Goal: Task Accomplishment & Management: Complete application form

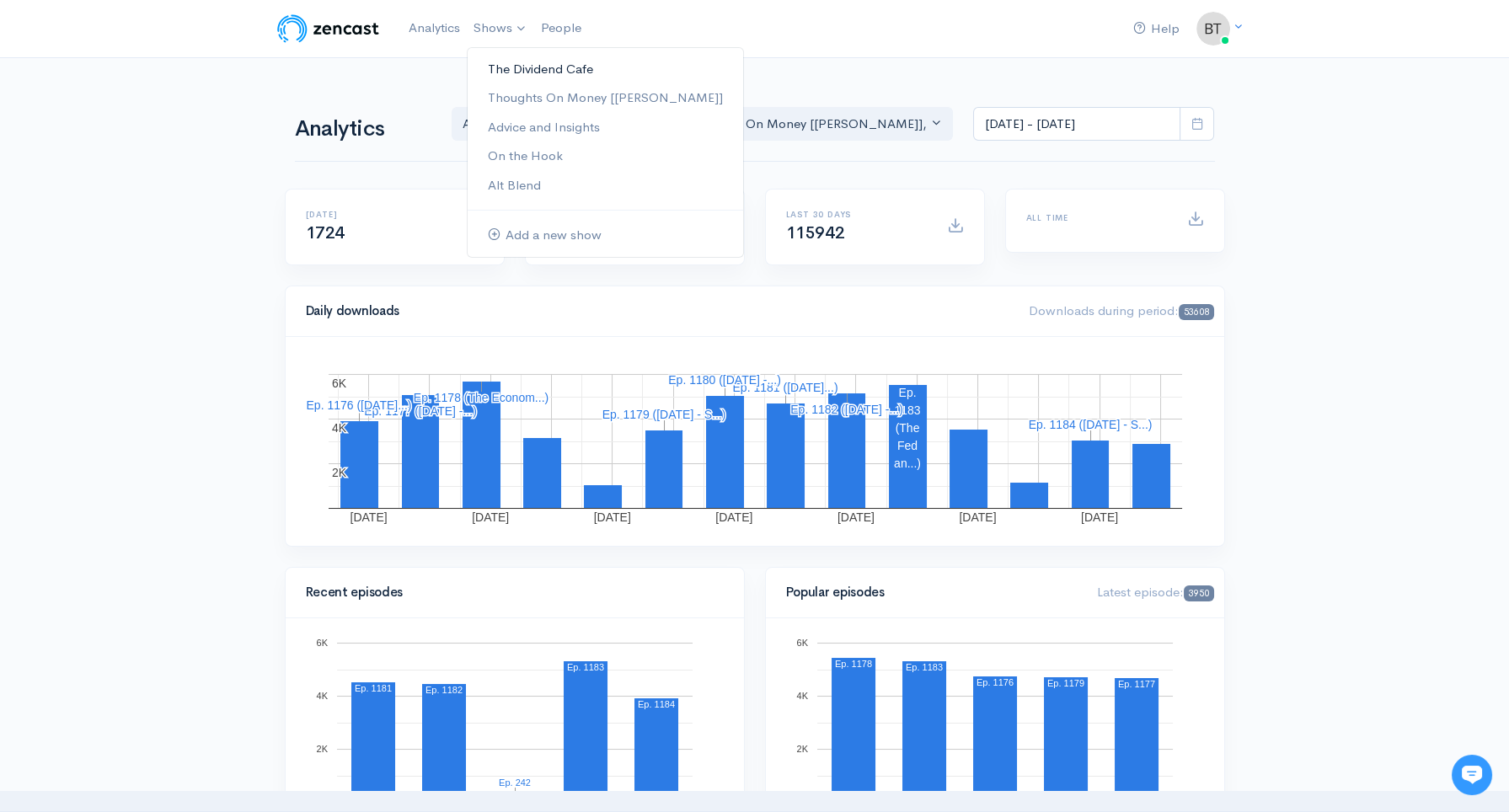
click at [508, 67] on link "The Dividend Cafe" at bounding box center [605, 70] width 276 height 29
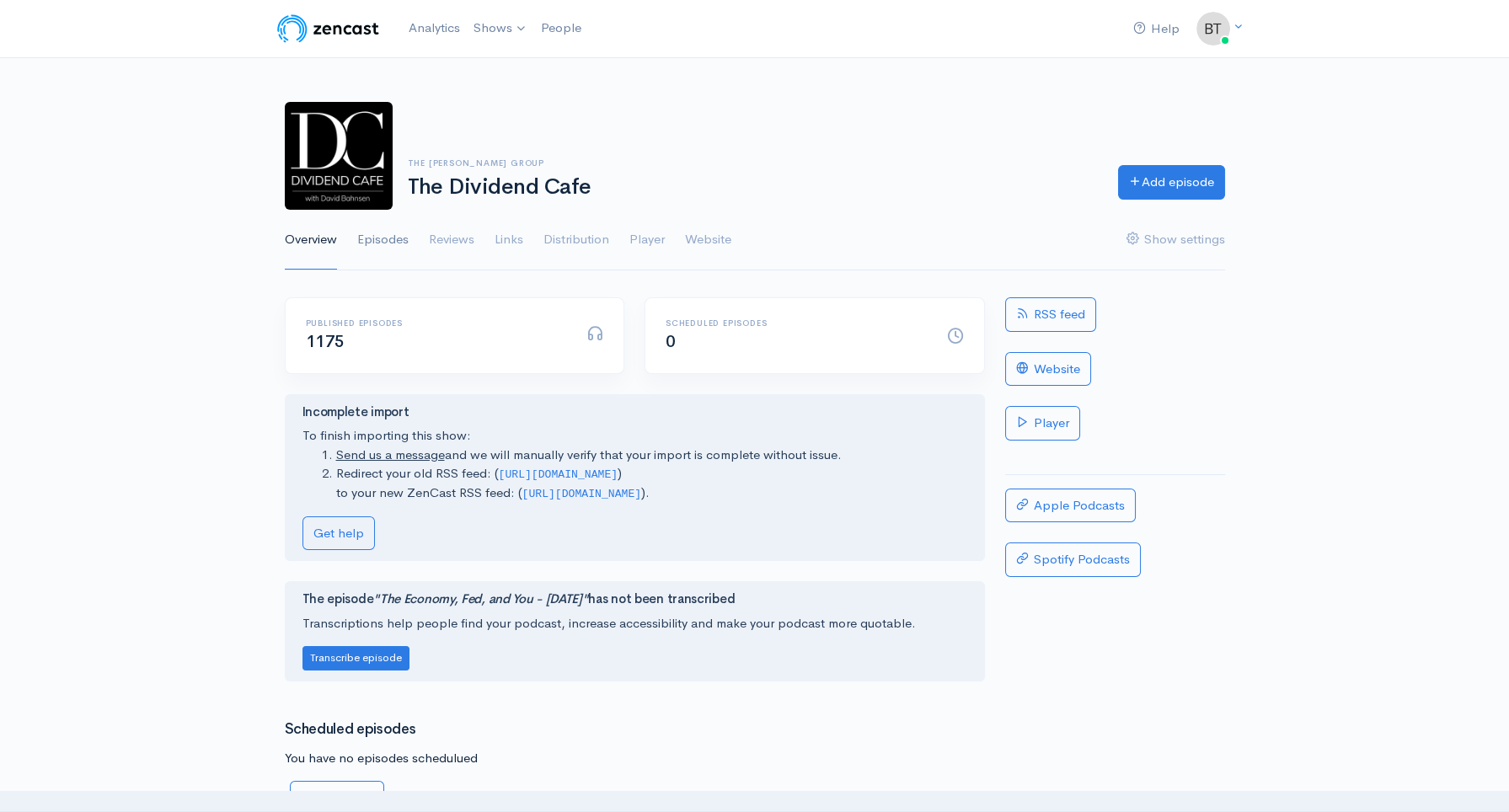
click at [374, 242] on link "Episodes" at bounding box center [383, 239] width 52 height 61
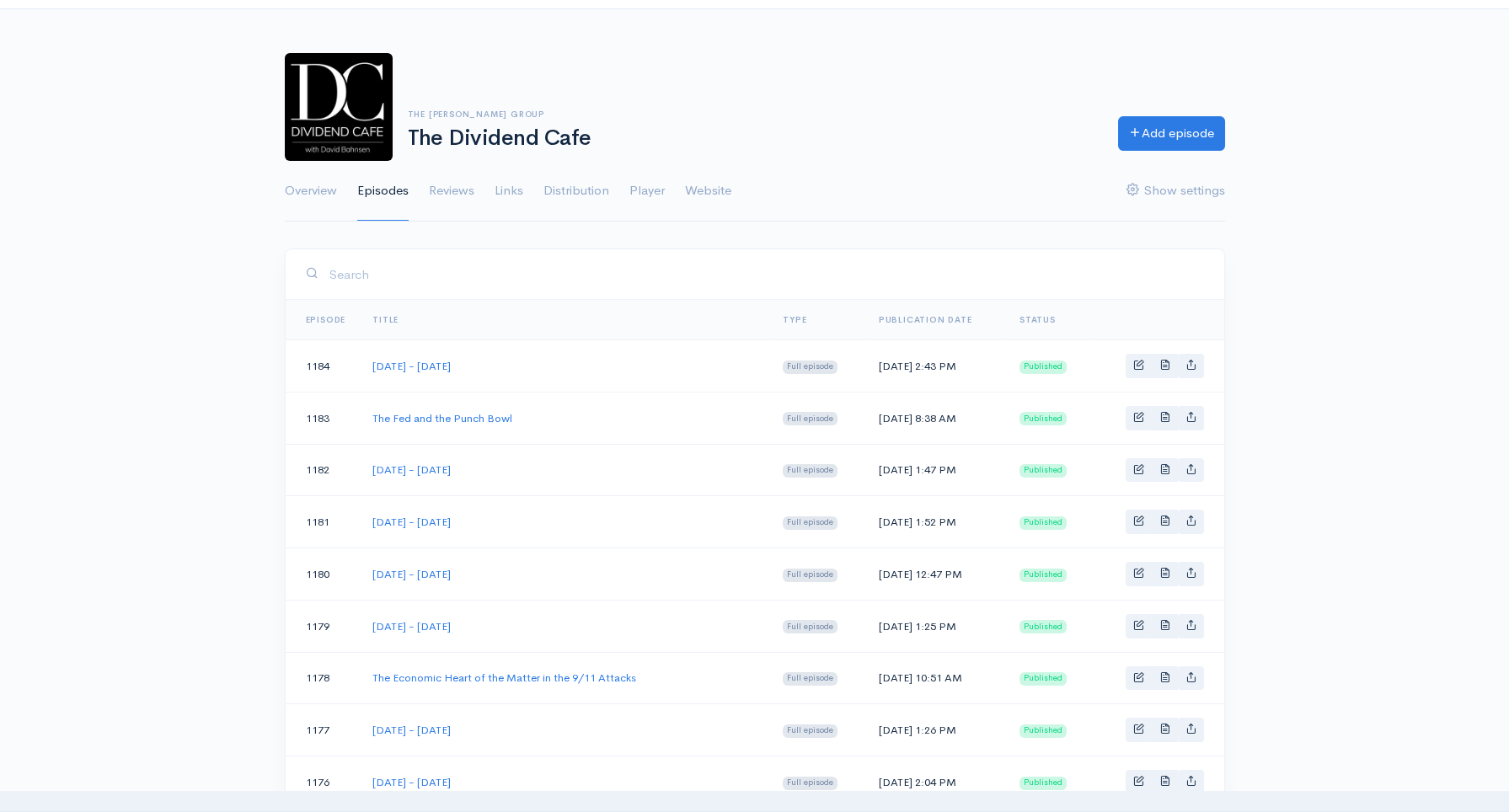
scroll to position [68, 0]
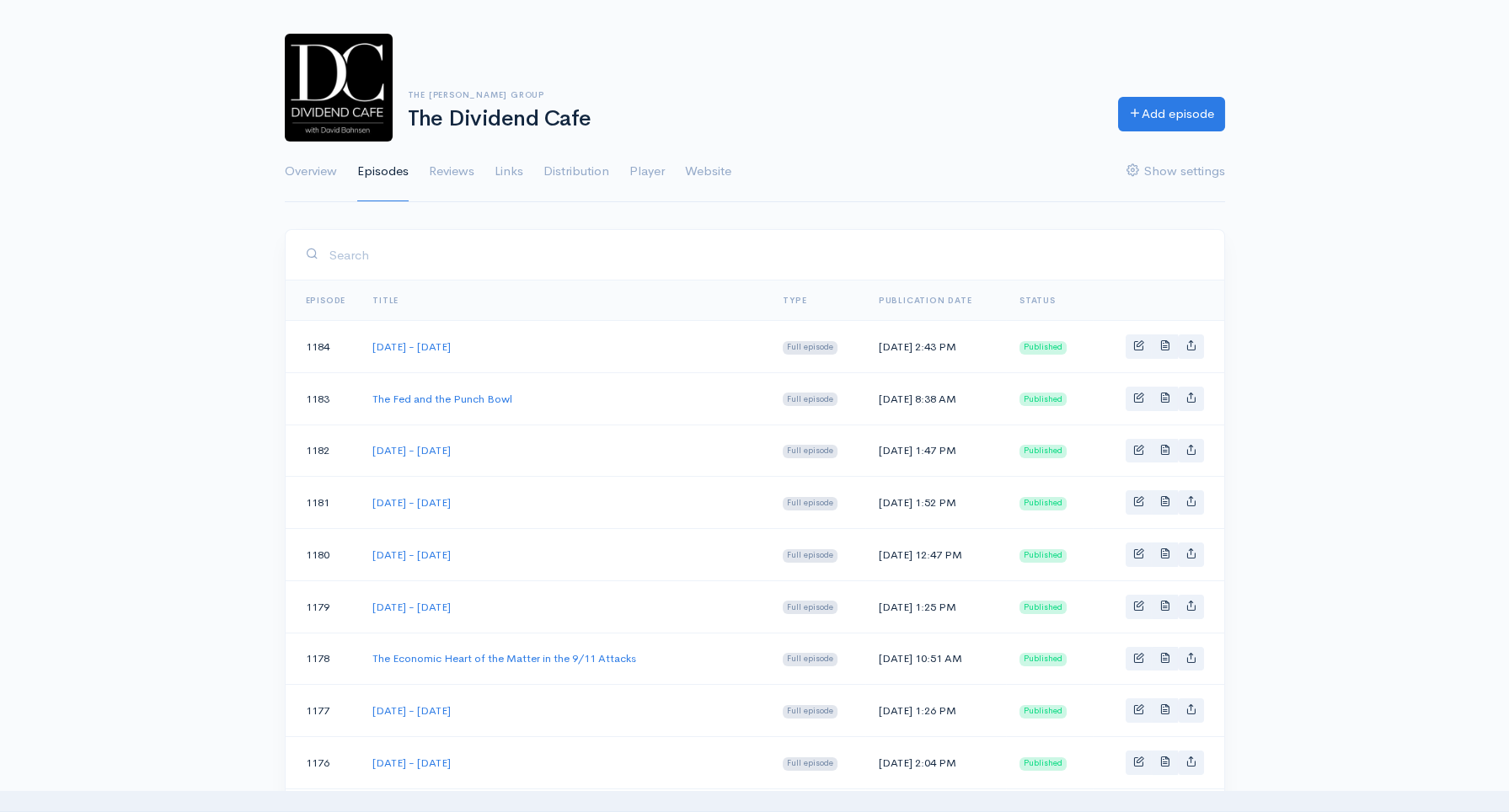
drag, startPoint x: 556, startPoint y: 555, endPoint x: 358, endPoint y: 559, distance: 198.0
click at [358, 559] on tr "1180 Tuesday - September 16, 2025 Full episode Tue, Sep 16, 2025 12:47 PM Publi…" at bounding box center [755, 554] width 939 height 52
copy tr "[DATE] - [DATE]"
click at [1201, 110] on link "Add episode" at bounding box center [1171, 112] width 107 height 34
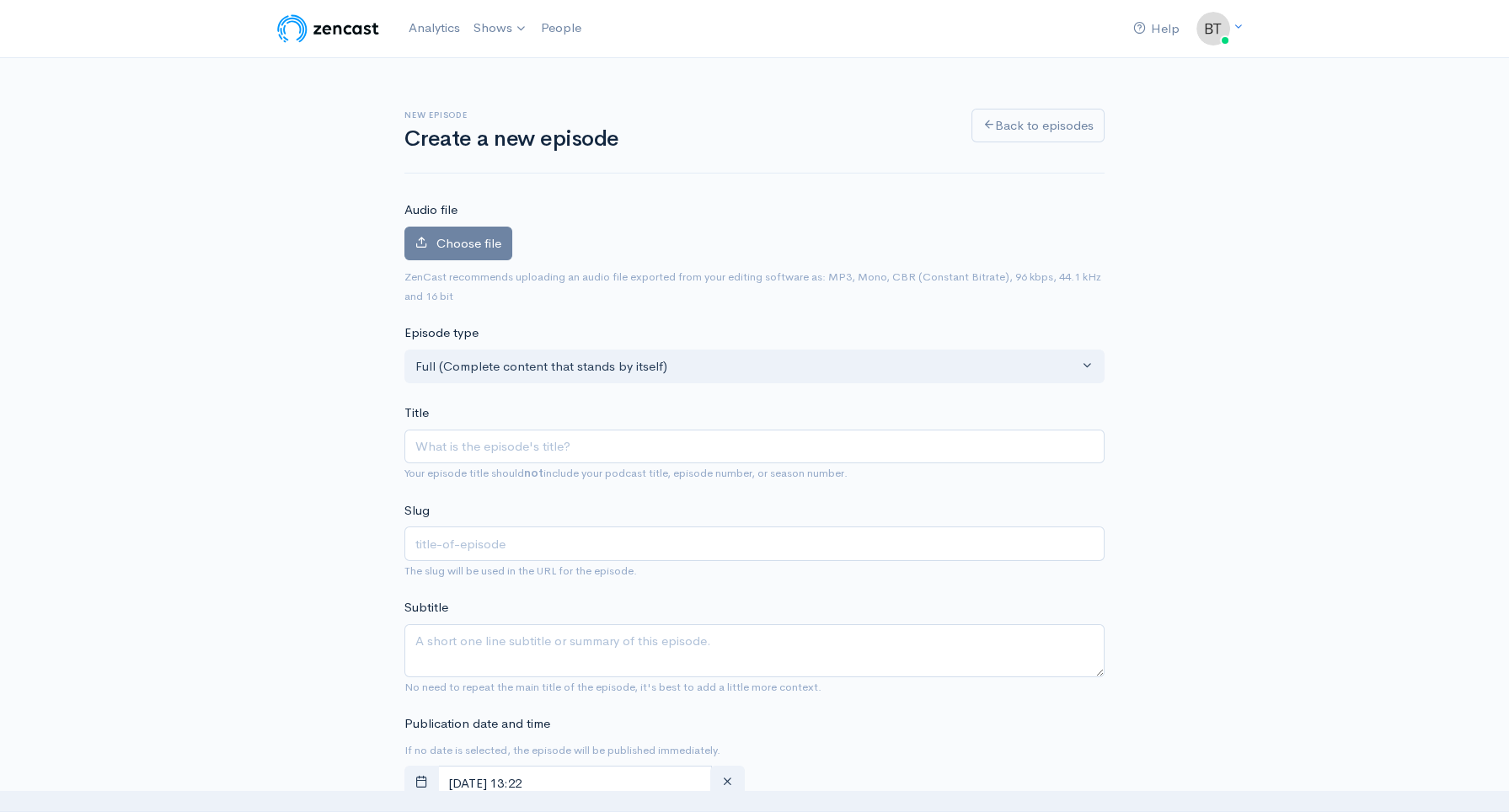
click at [431, 441] on input "Title" at bounding box center [754, 446] width 700 height 34
type input "[DATE] - [DATE]"
type input "tuesday-september-16-2025"
drag, startPoint x: 441, startPoint y: 447, endPoint x: 362, endPoint y: 427, distance: 81.5
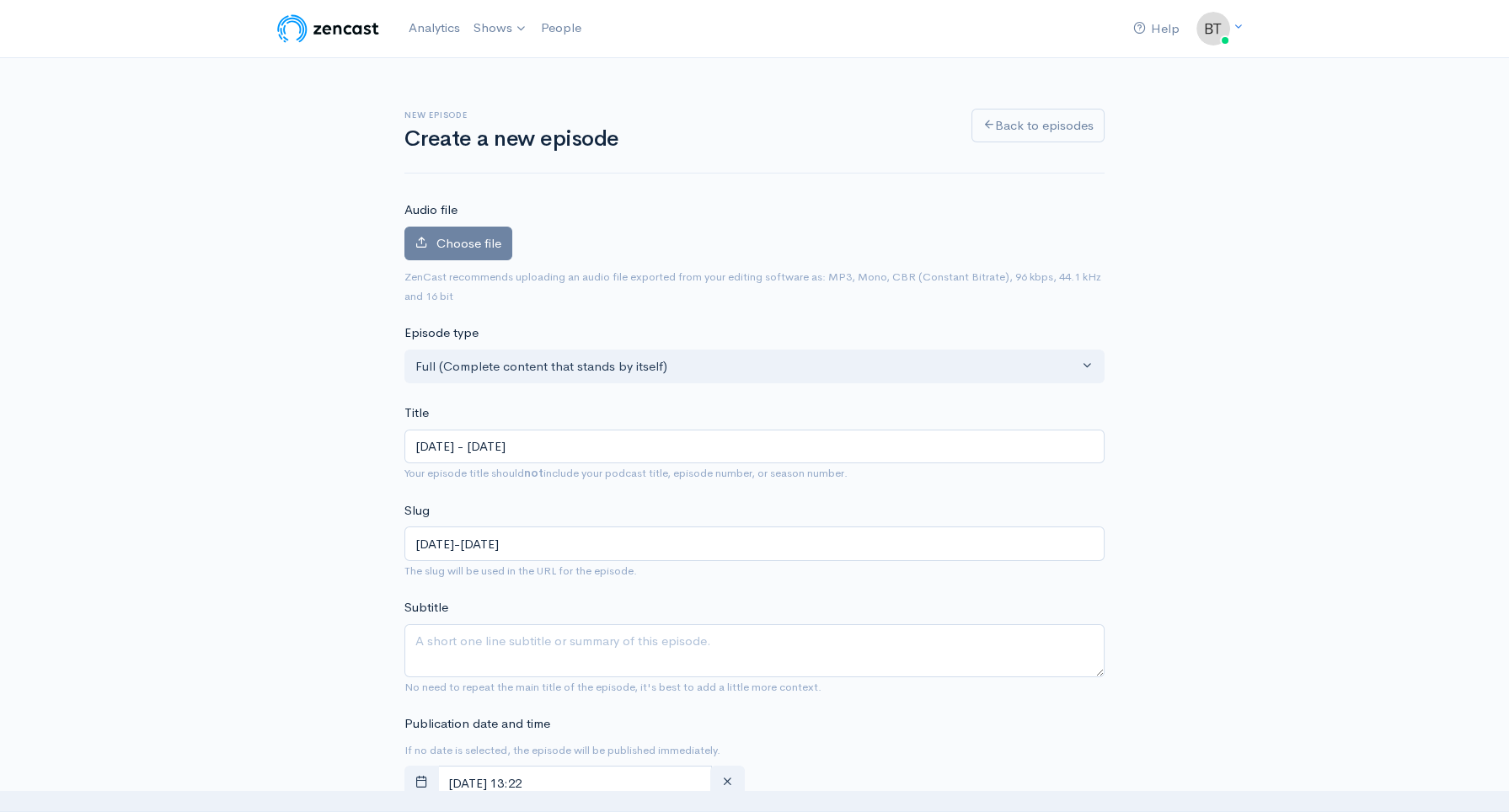
drag, startPoint x: 554, startPoint y: 445, endPoint x: 544, endPoint y: 449, distance: 10.8
click at [544, 449] on input "[DATE] - [DATE]" at bounding box center [754, 446] width 700 height 34
type input "[DATE] - [DATE]"
type input "tuesday-september-2-2025"
type input "[DATE] - [DATE]"
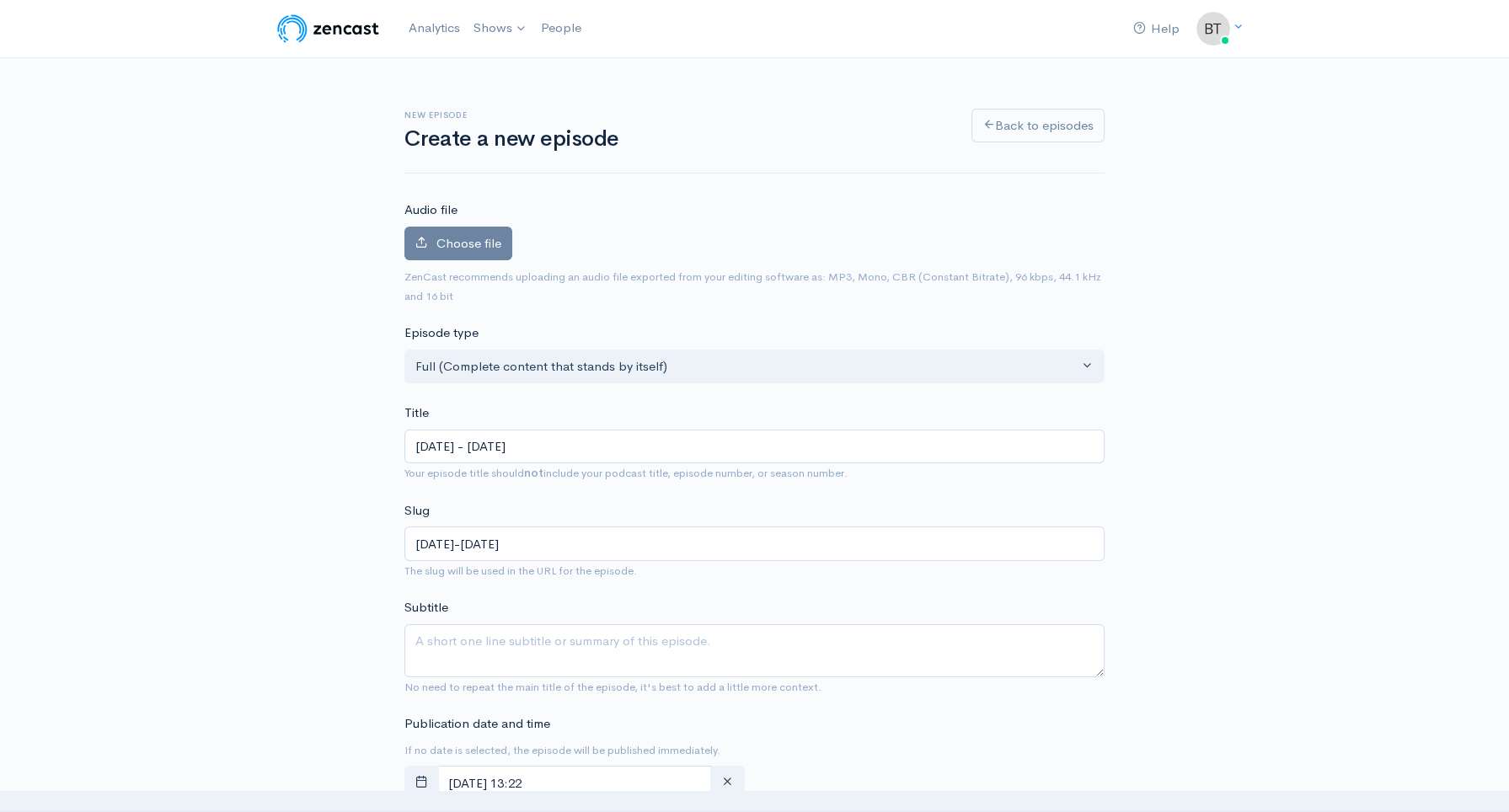
type input "tuesday-september-23-2025"
type input "[DATE] - [DATE]"
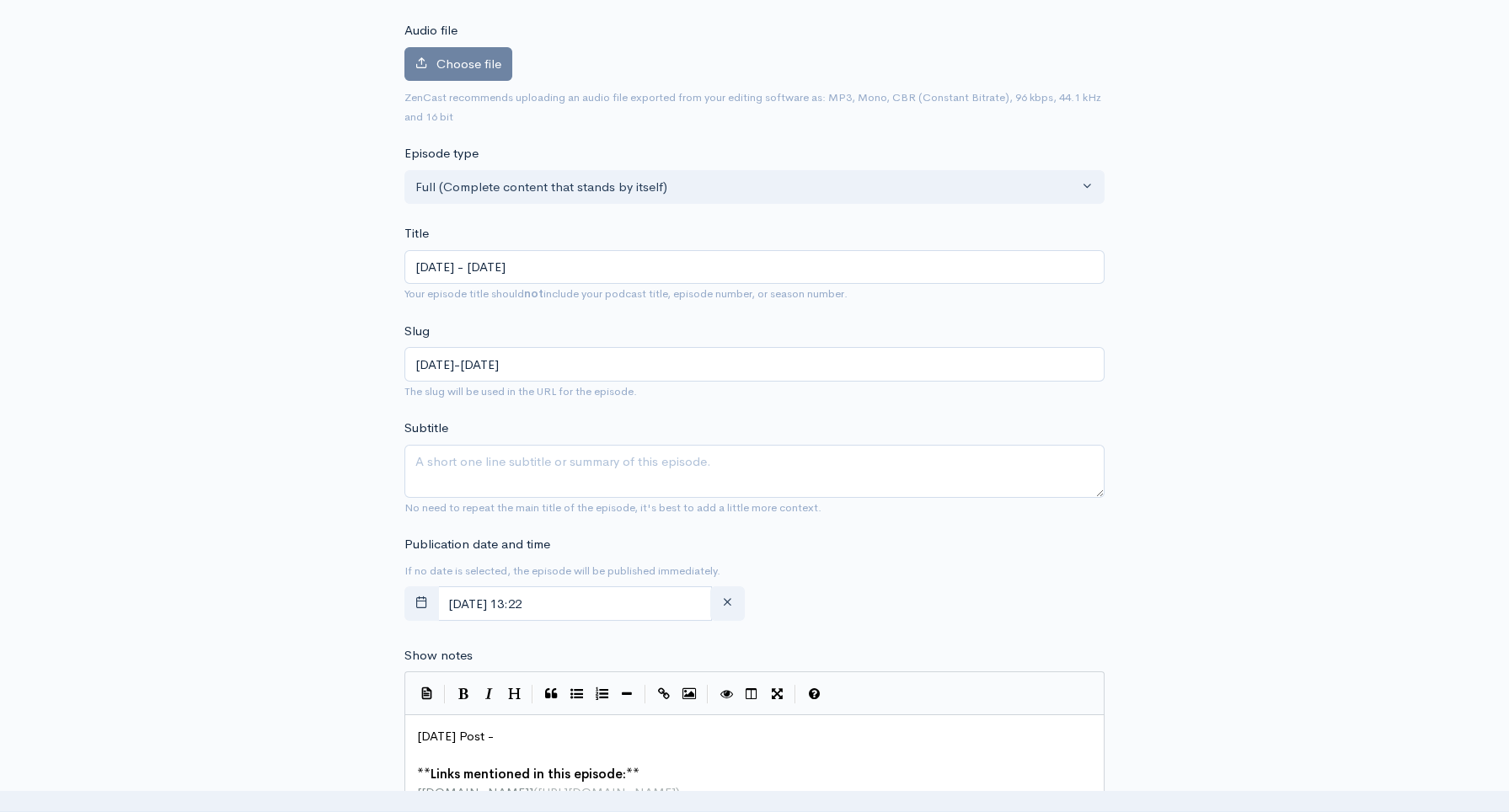
scroll to position [336, 0]
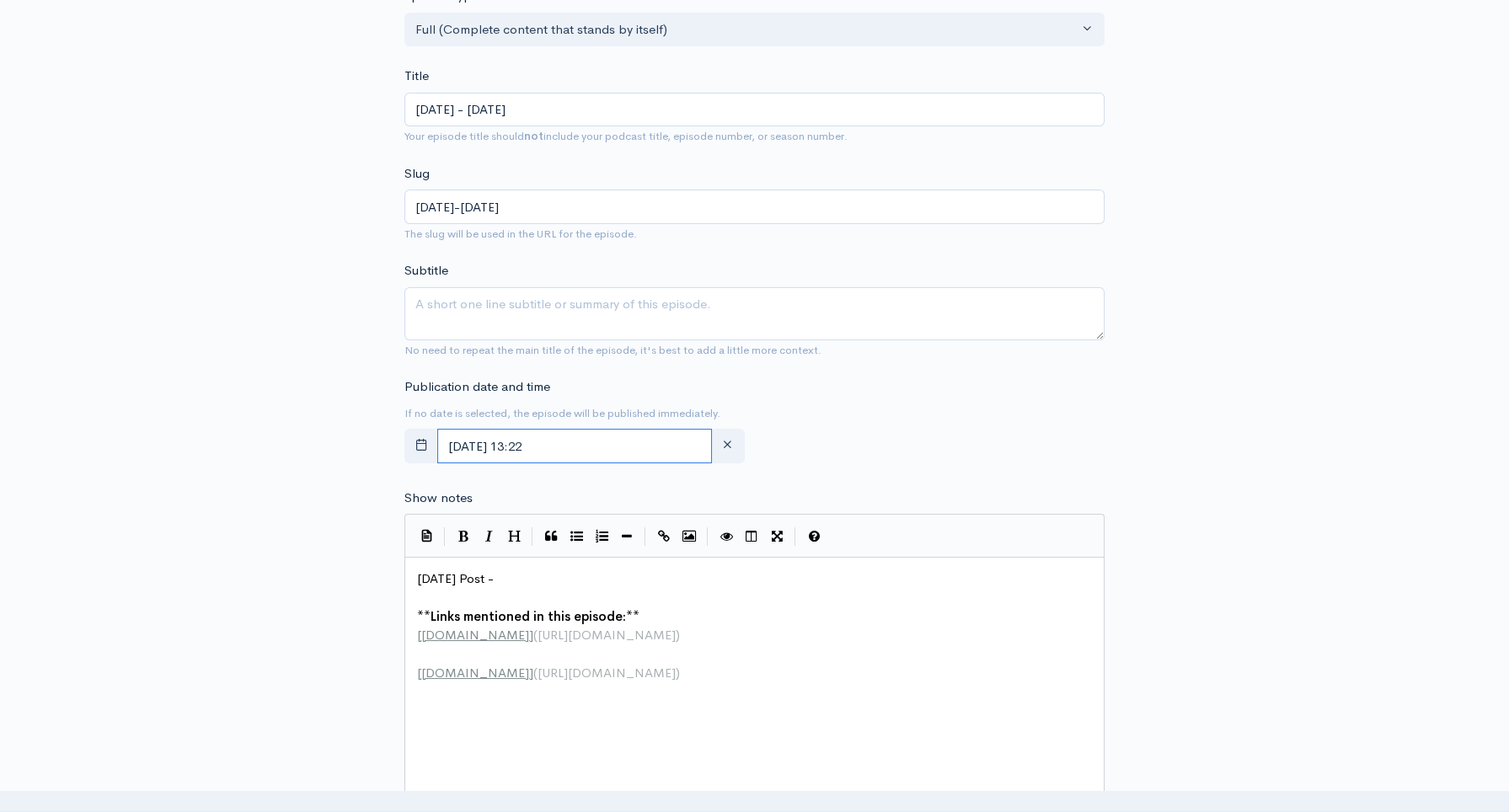
click at [617, 449] on input "September, 23 2025 13:22" at bounding box center [575, 445] width 275 height 34
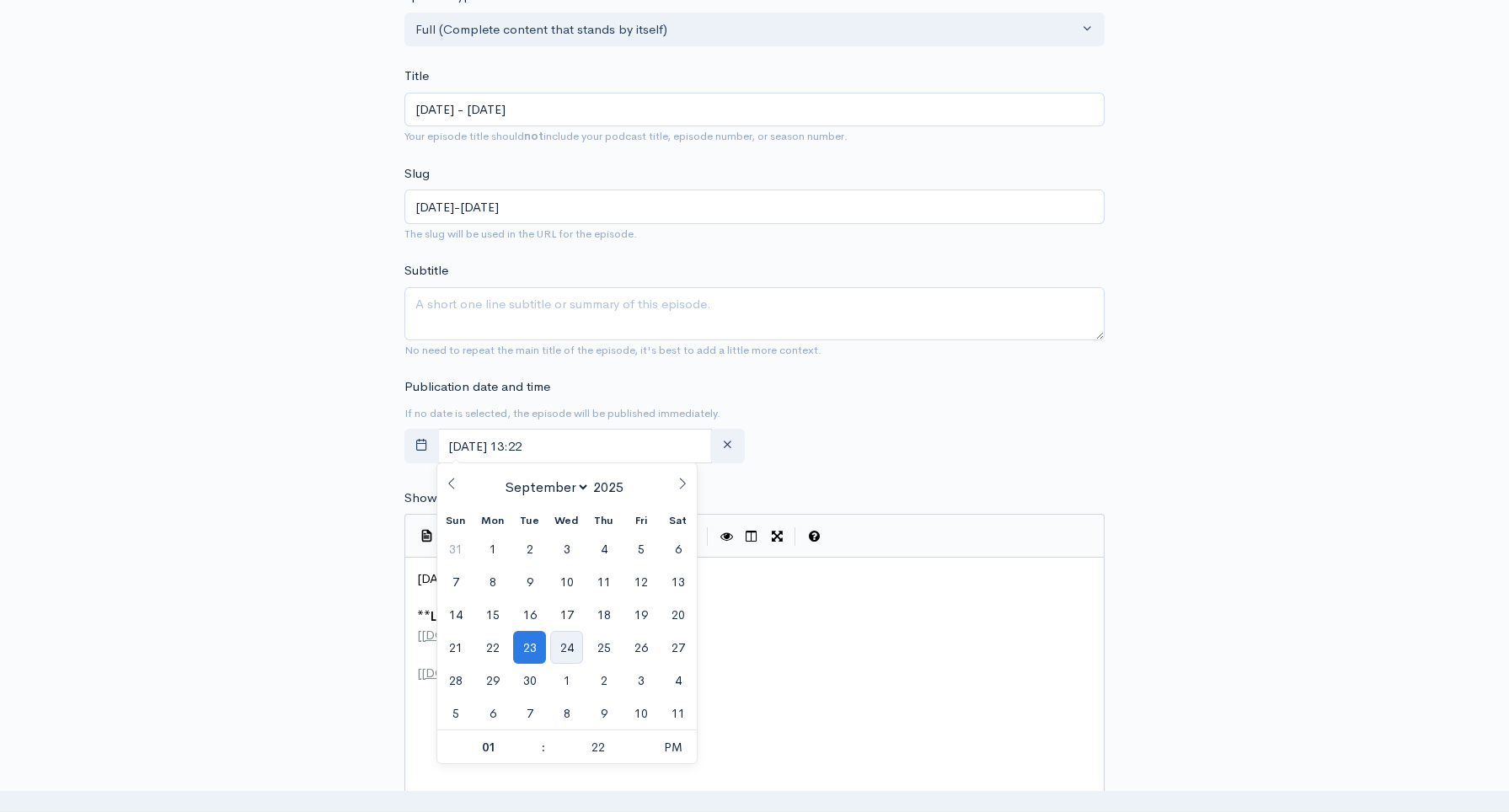
click at [566, 646] on span "24" at bounding box center [567, 647] width 33 height 33
type input "September, 24 2025 13:22"
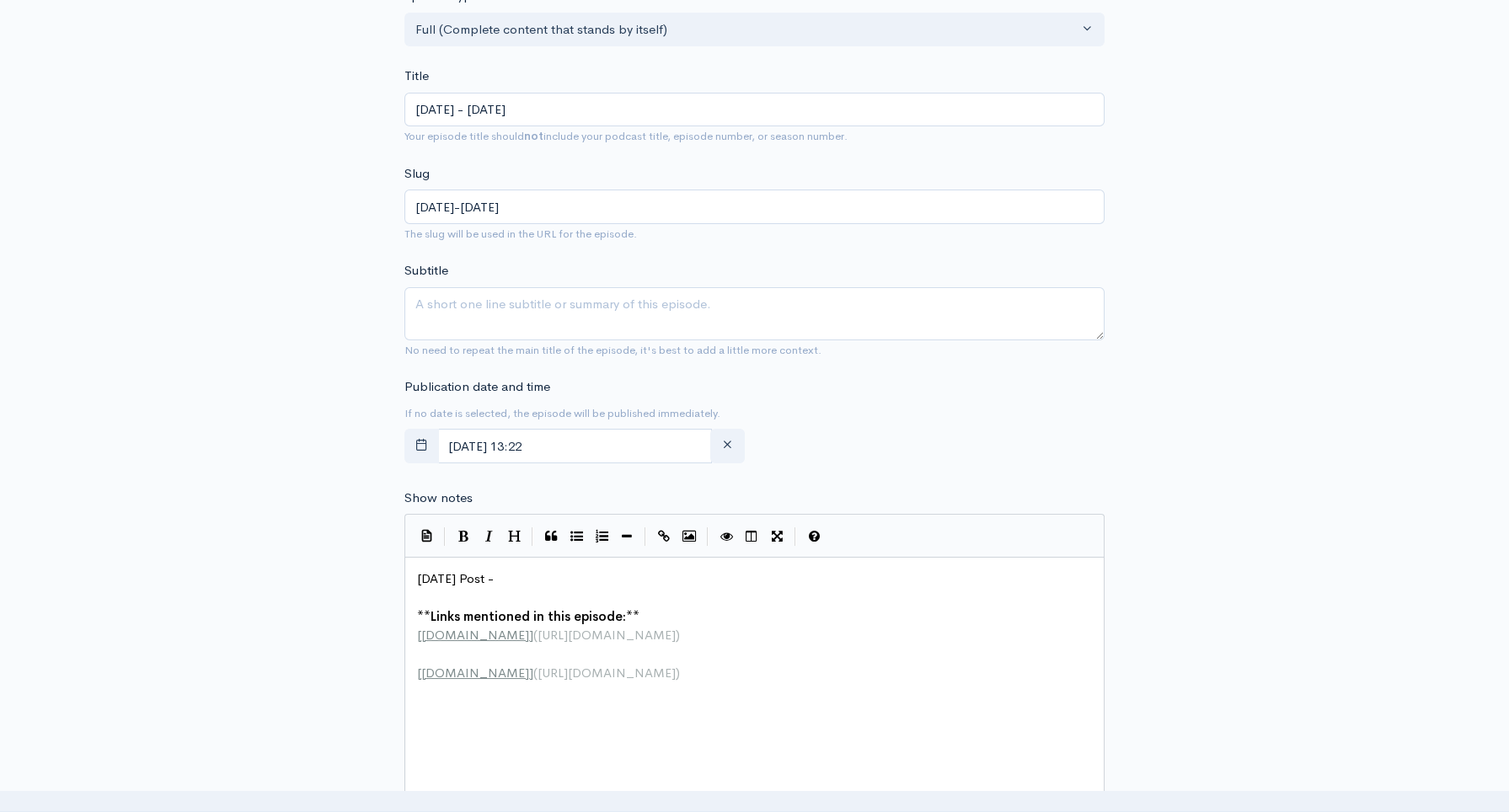
click at [1184, 455] on div "New episode Create a new episode Back to episodes Audio file Choose file 0 ZenC…" at bounding box center [755, 556] width 960 height 1670
click at [552, 569] on pre "Today's Post -" at bounding box center [760, 579] width 693 height 20
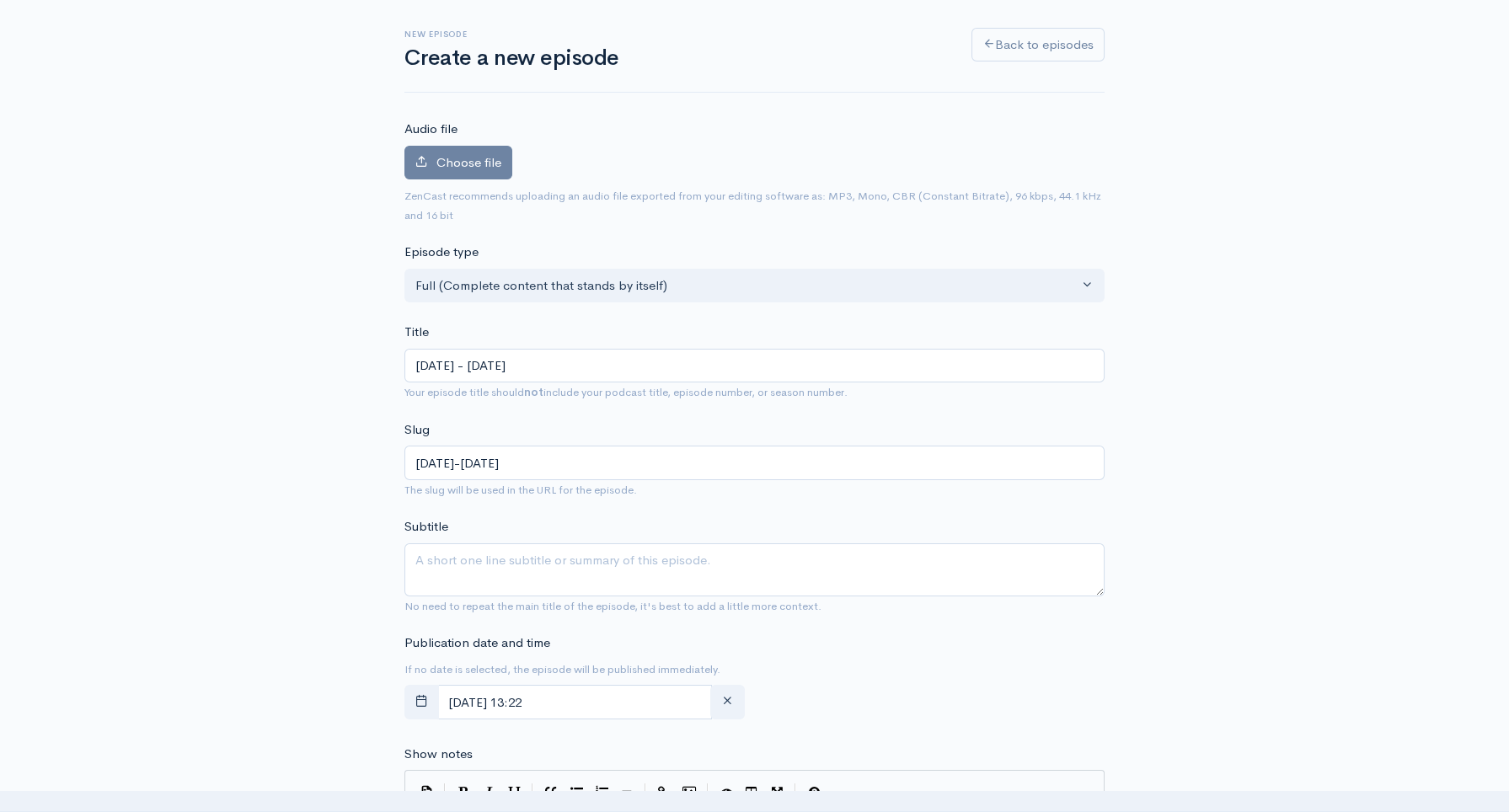
scroll to position [100, 0]
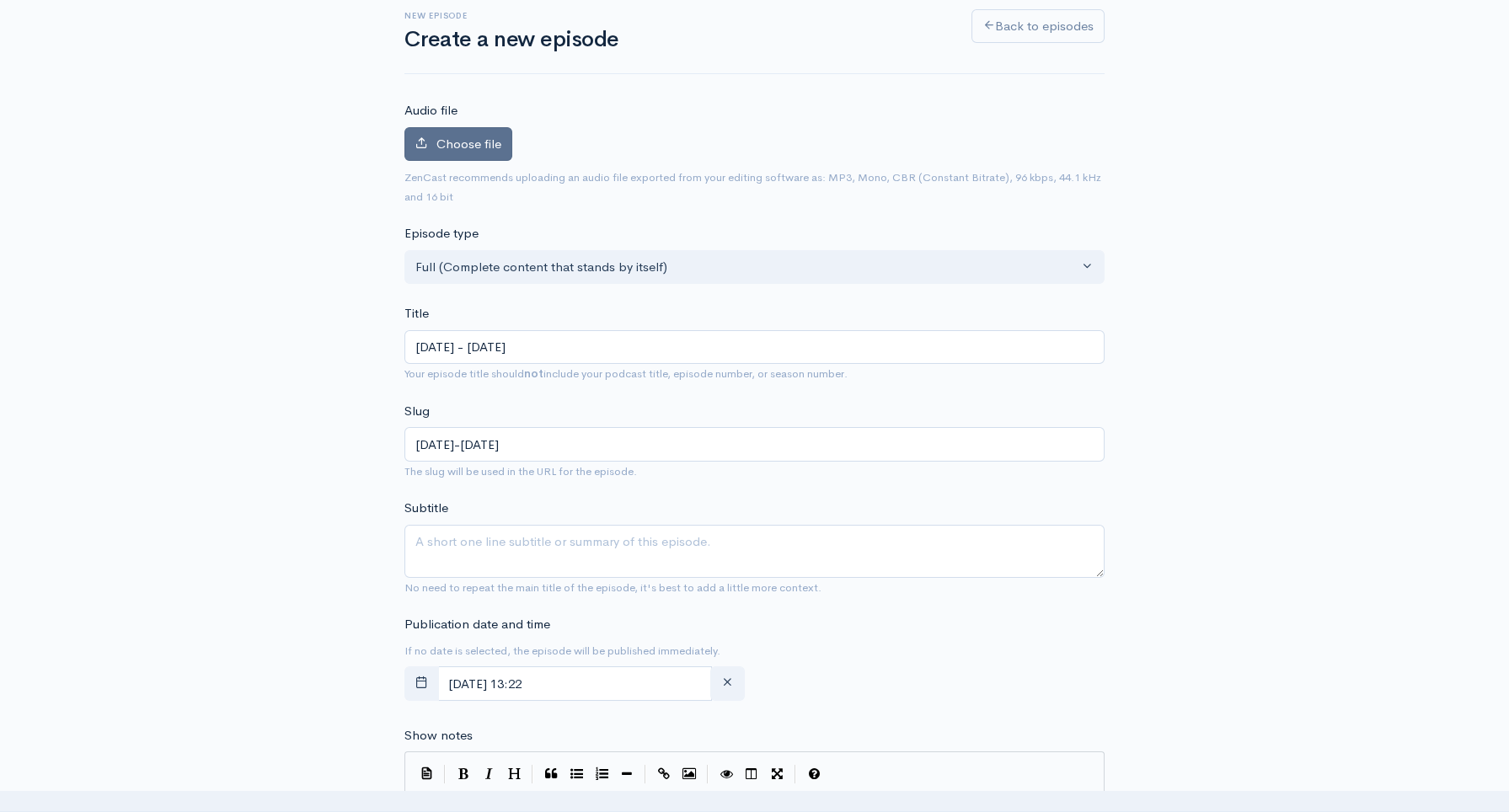
click at [473, 146] on span "Choose file" at bounding box center [469, 143] width 65 height 16
click at [0, 0] on input "Choose file" at bounding box center [0, 0] width 0 height 0
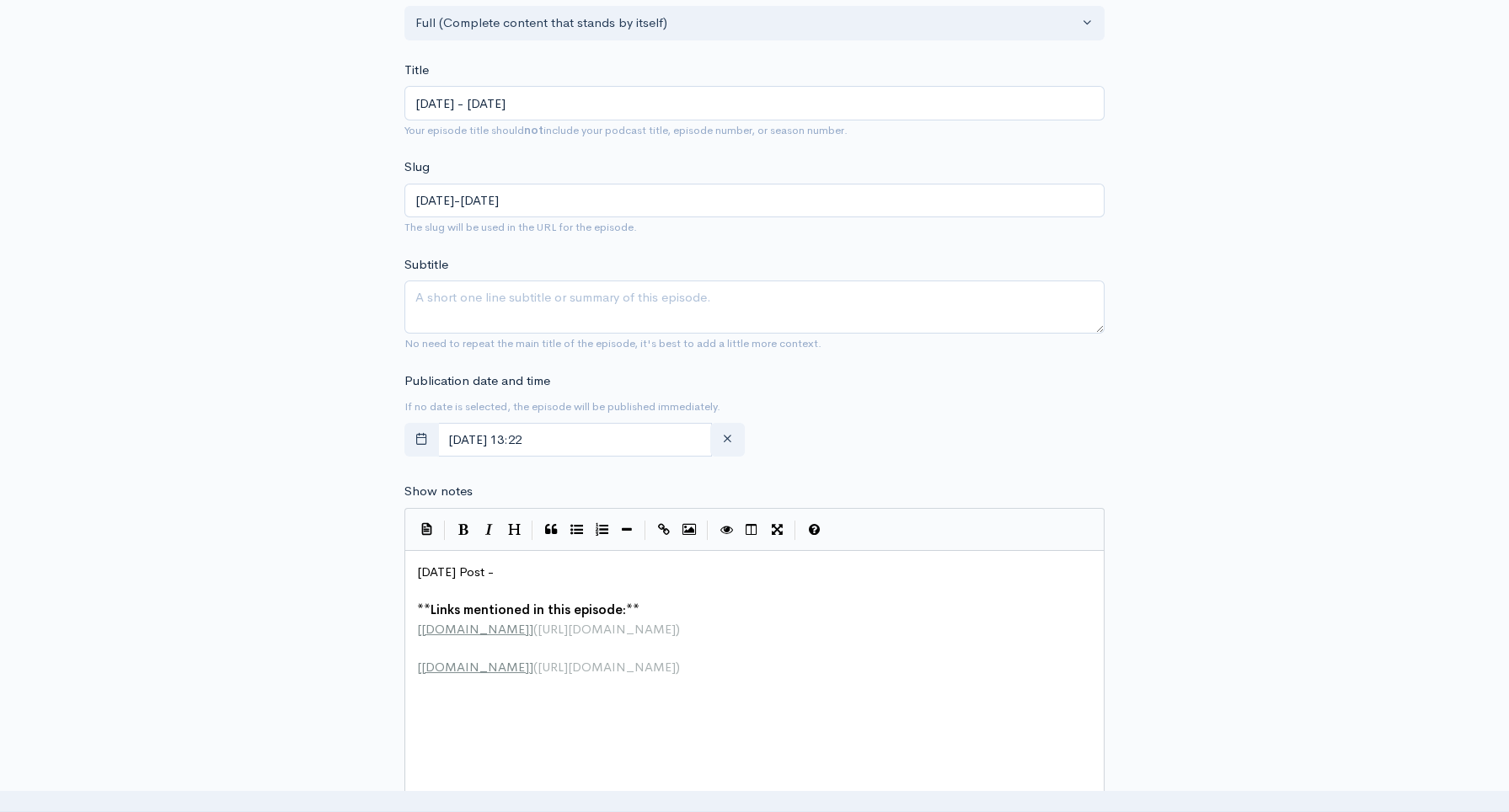
scroll to position [448, 0]
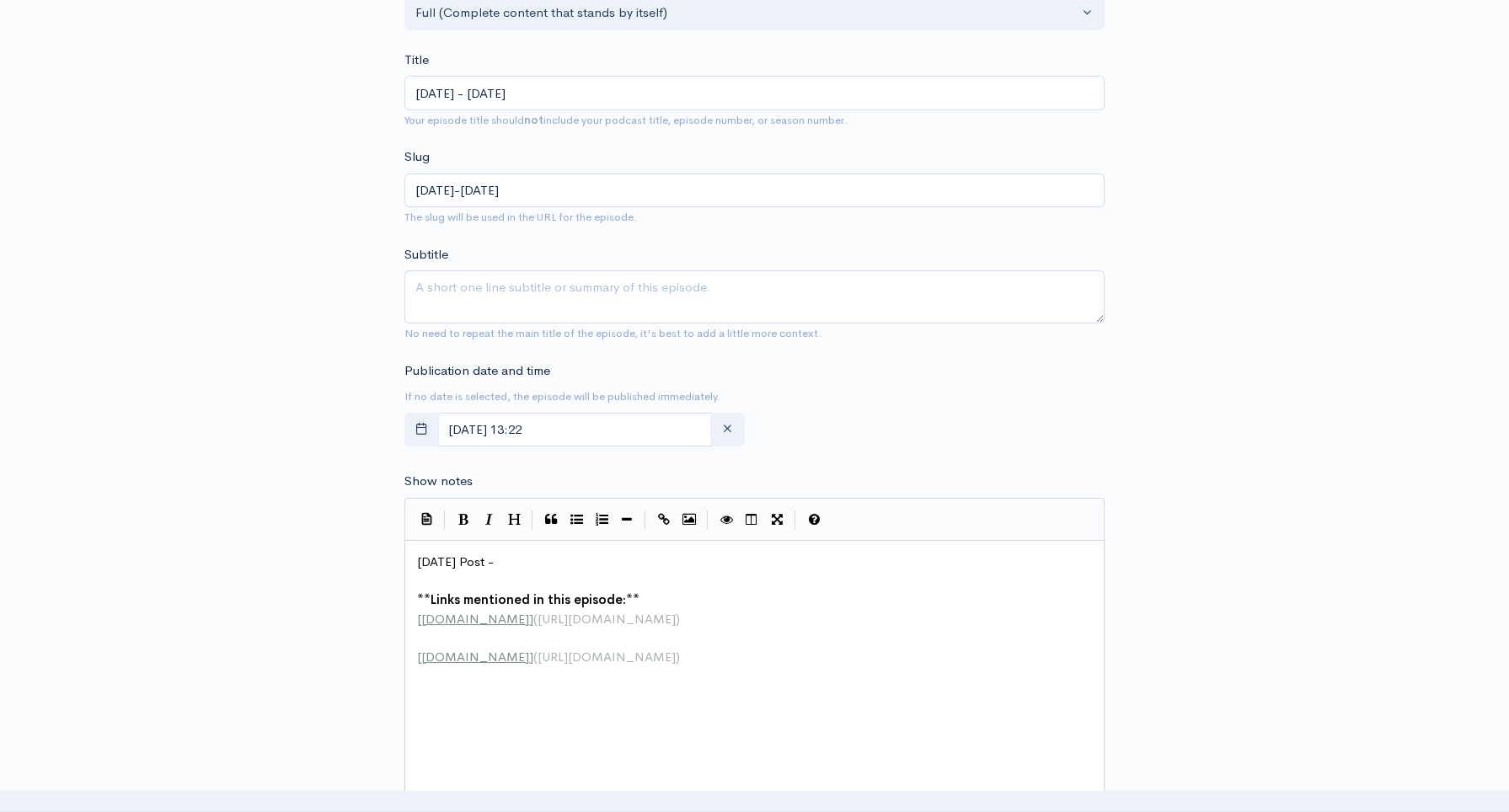
drag, startPoint x: 503, startPoint y: 547, endPoint x: 509, endPoint y: 559, distance: 13.4
click at [504, 548] on div "xxxxxxxxxx Today's Post - ​ ** Links mentioned in this episode: ** [ DividendCa…" at bounding box center [754, 676] width 700 height 271
click at [510, 563] on pre "Today's Post -" at bounding box center [760, 562] width 693 height 20
type textarea "Today's Post -"
drag, startPoint x: 508, startPoint y: 559, endPoint x: 417, endPoint y: 559, distance: 91.0
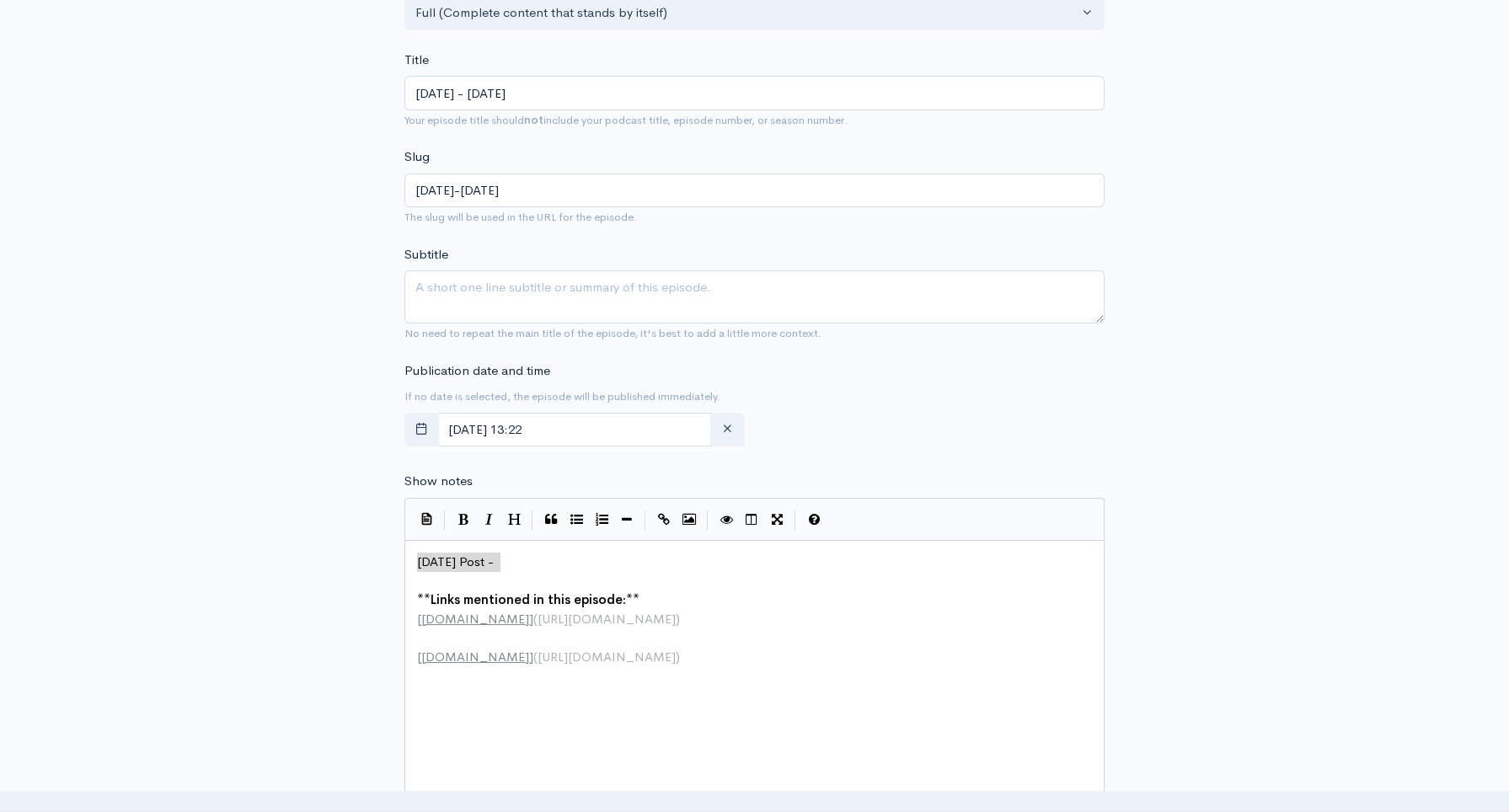
paste textarea
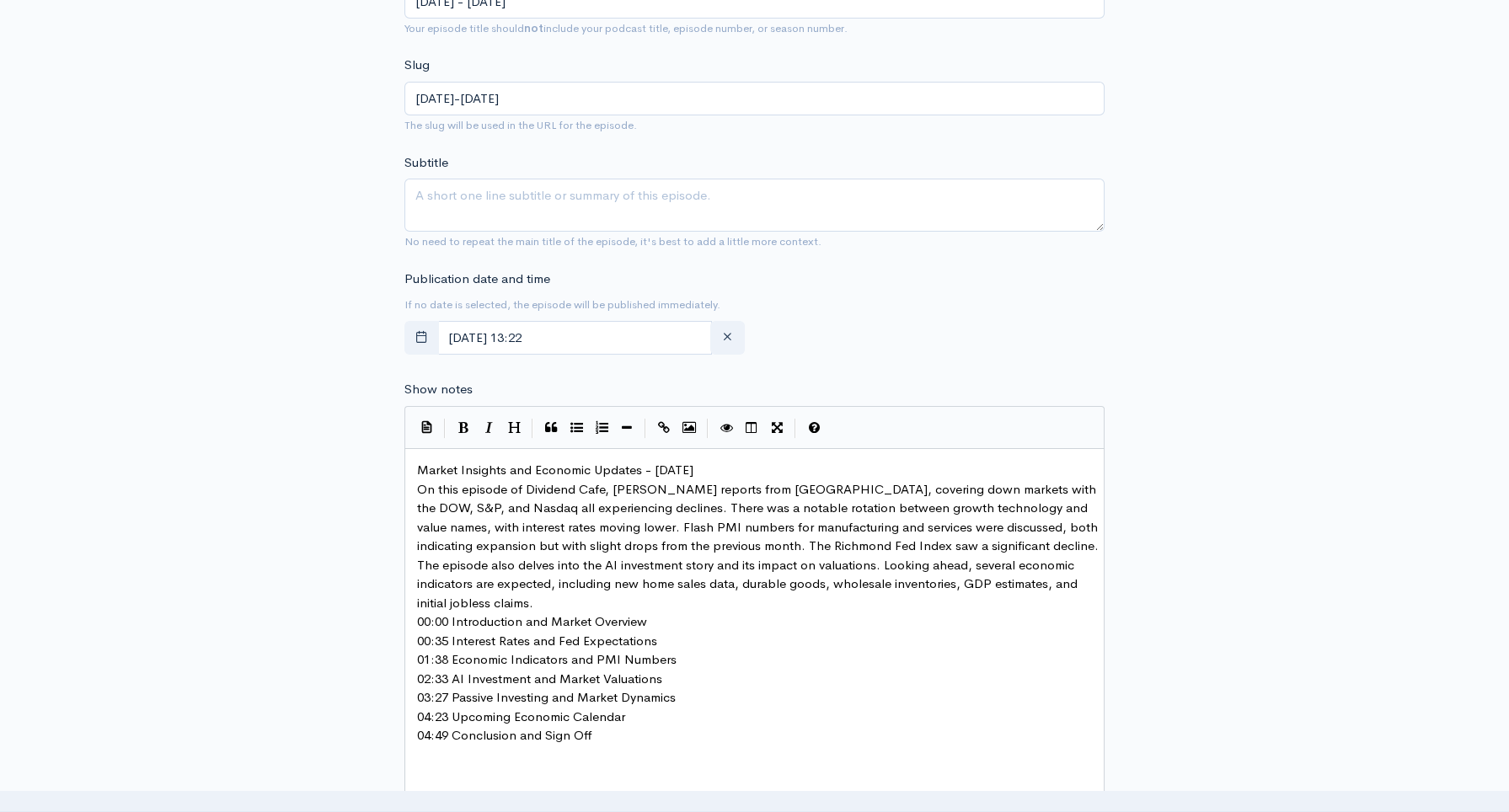
click at [763, 464] on pre "Market Insights and Economic Updates - Sep 23, 2023" at bounding box center [760, 470] width 693 height 20
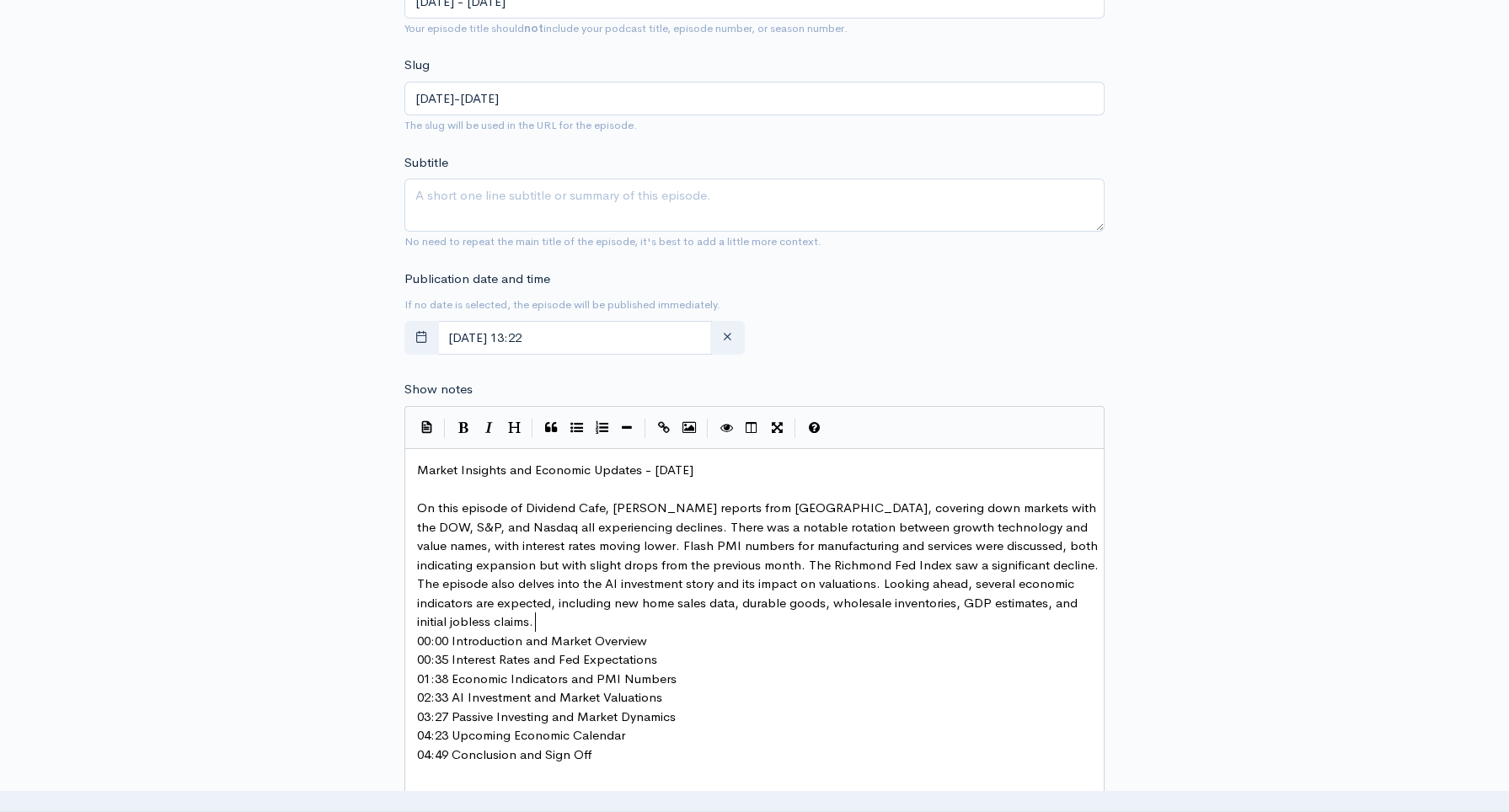
click at [562, 616] on pre "On this episode of Dividend Cafe, Brian Sitel reports from Newport Beach, cover…" at bounding box center [760, 565] width 693 height 133
click at [675, 655] on pre "00:00 Introduction and Market Overview" at bounding box center [760, 659] width 693 height 20
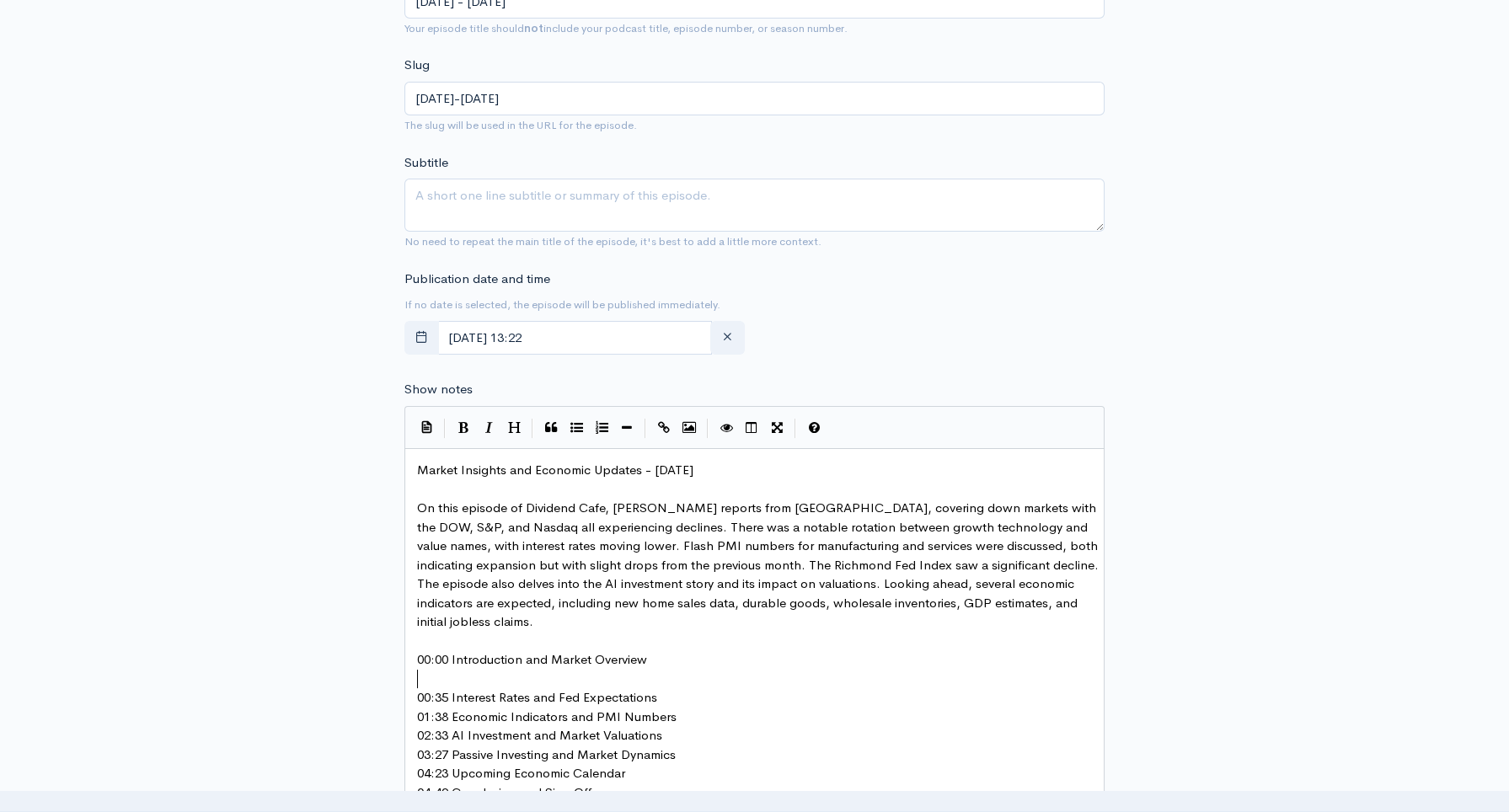
click at [670, 693] on pre "00:35 Interest Rates and Fed Expectations" at bounding box center [760, 698] width 693 height 20
click at [684, 730] on pre "01:38 Economic Indicators and PMI Numbers" at bounding box center [760, 736] width 693 height 20
click at [680, 765] on pre "02:33 AI Investment and Market Valuations" at bounding box center [760, 773] width 693 height 20
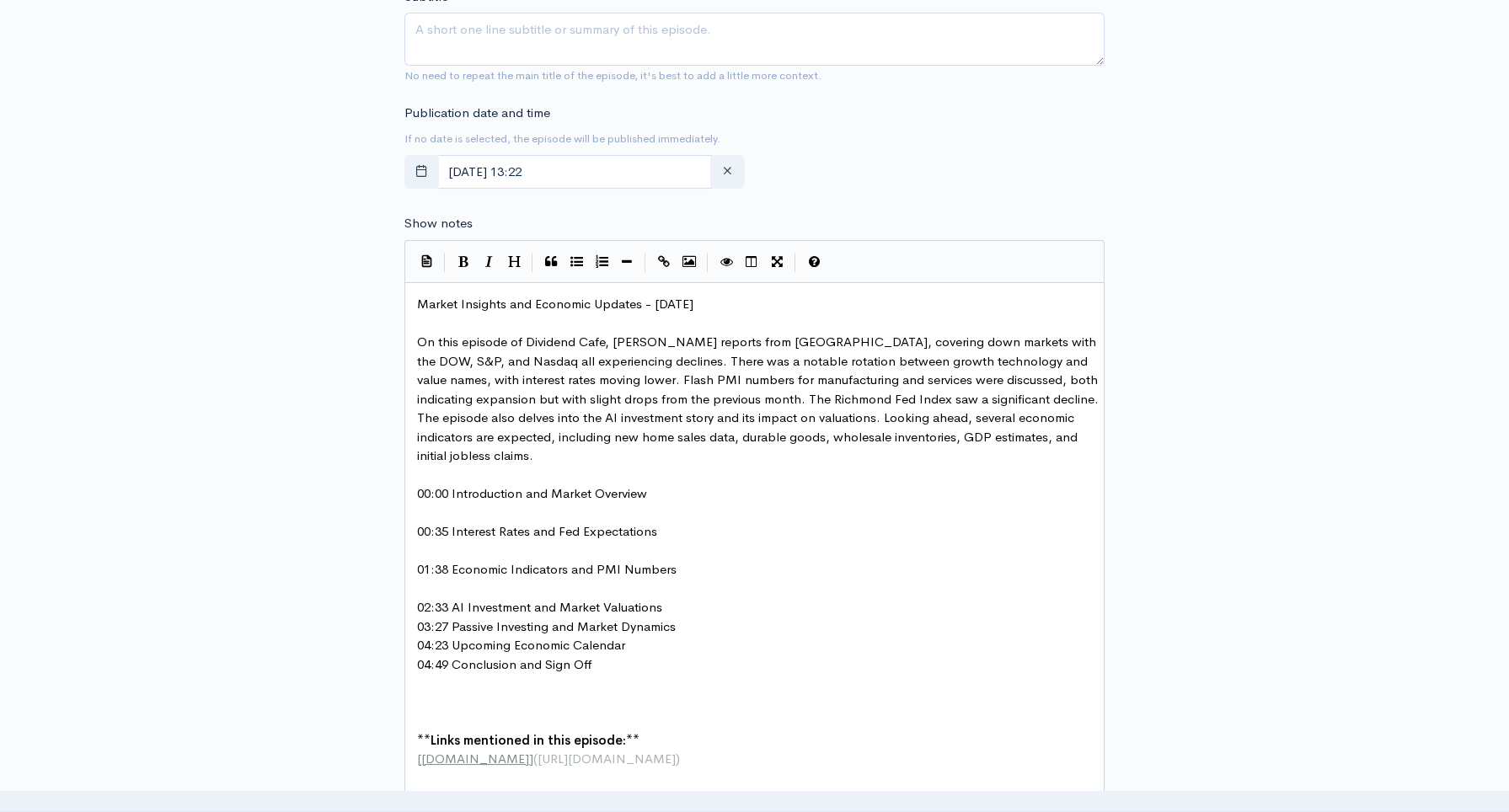
scroll to position [716, 0]
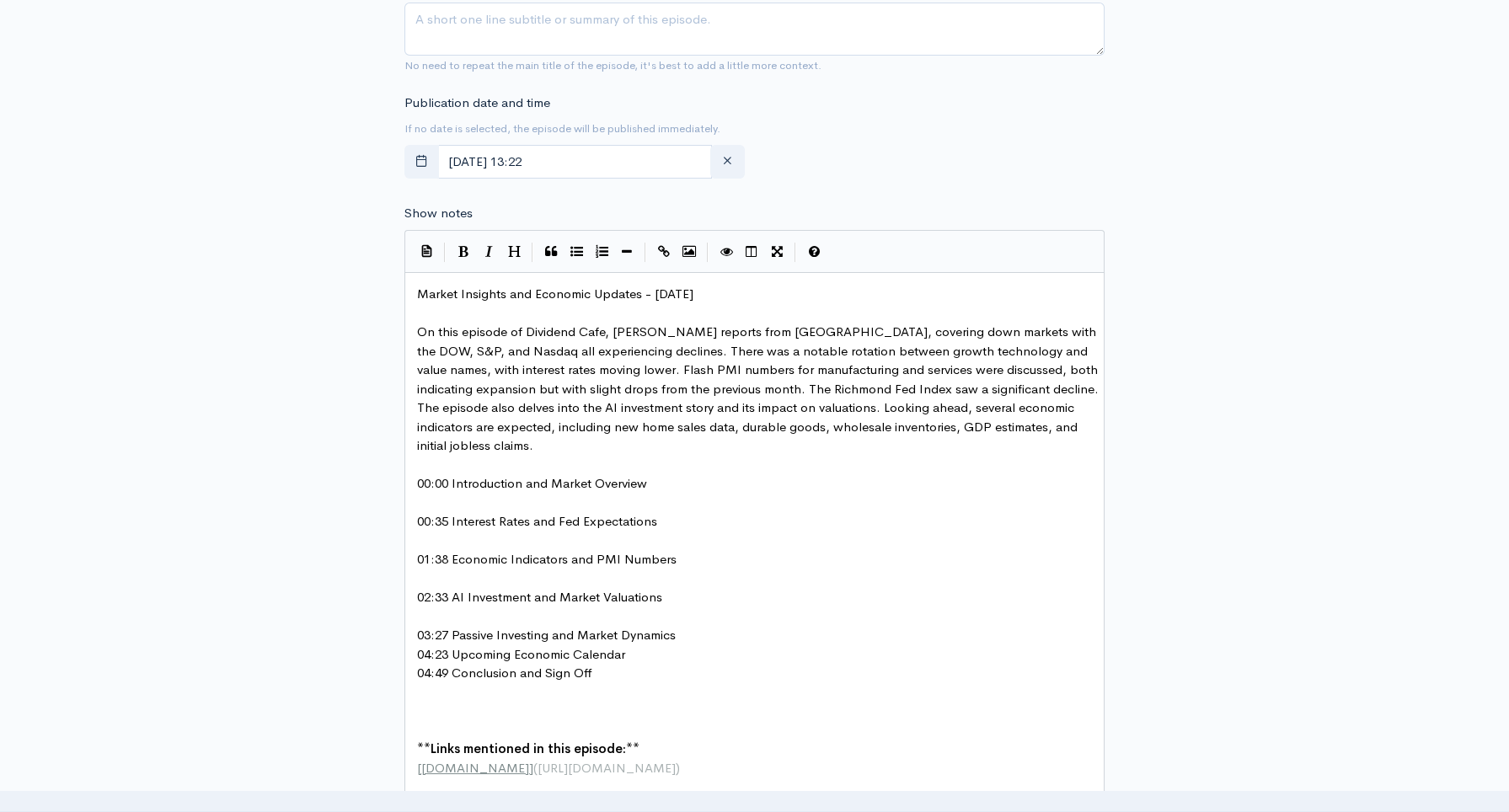
click at [693, 633] on pre "03:27 Passive Investing and Market Dynamics" at bounding box center [760, 635] width 693 height 20
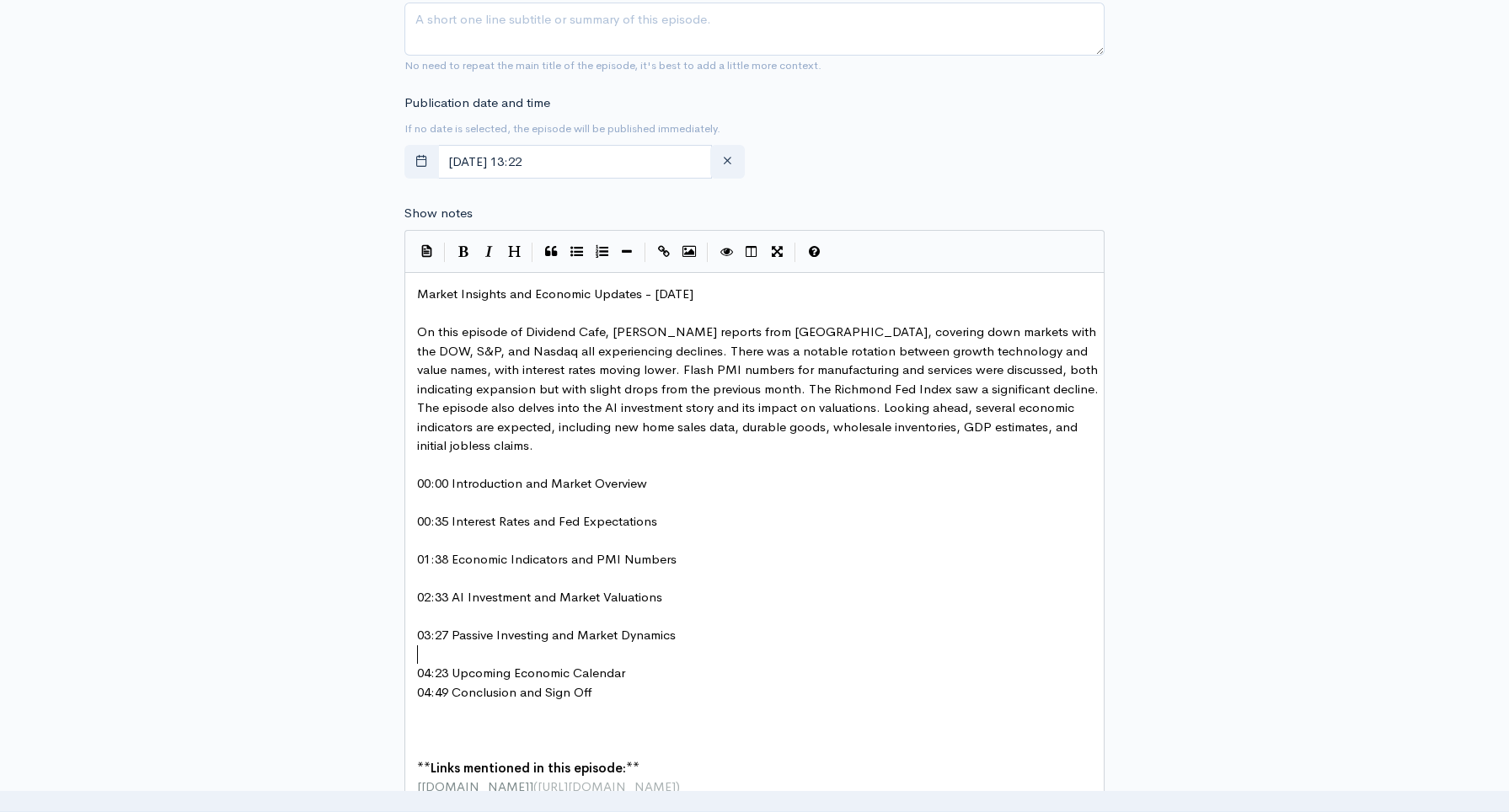
click at [648, 665] on pre "04:23 Upcoming Economic Calendar" at bounding box center [760, 673] width 693 height 20
click at [476, 754] on pre "​" at bounding box center [760, 748] width 693 height 20
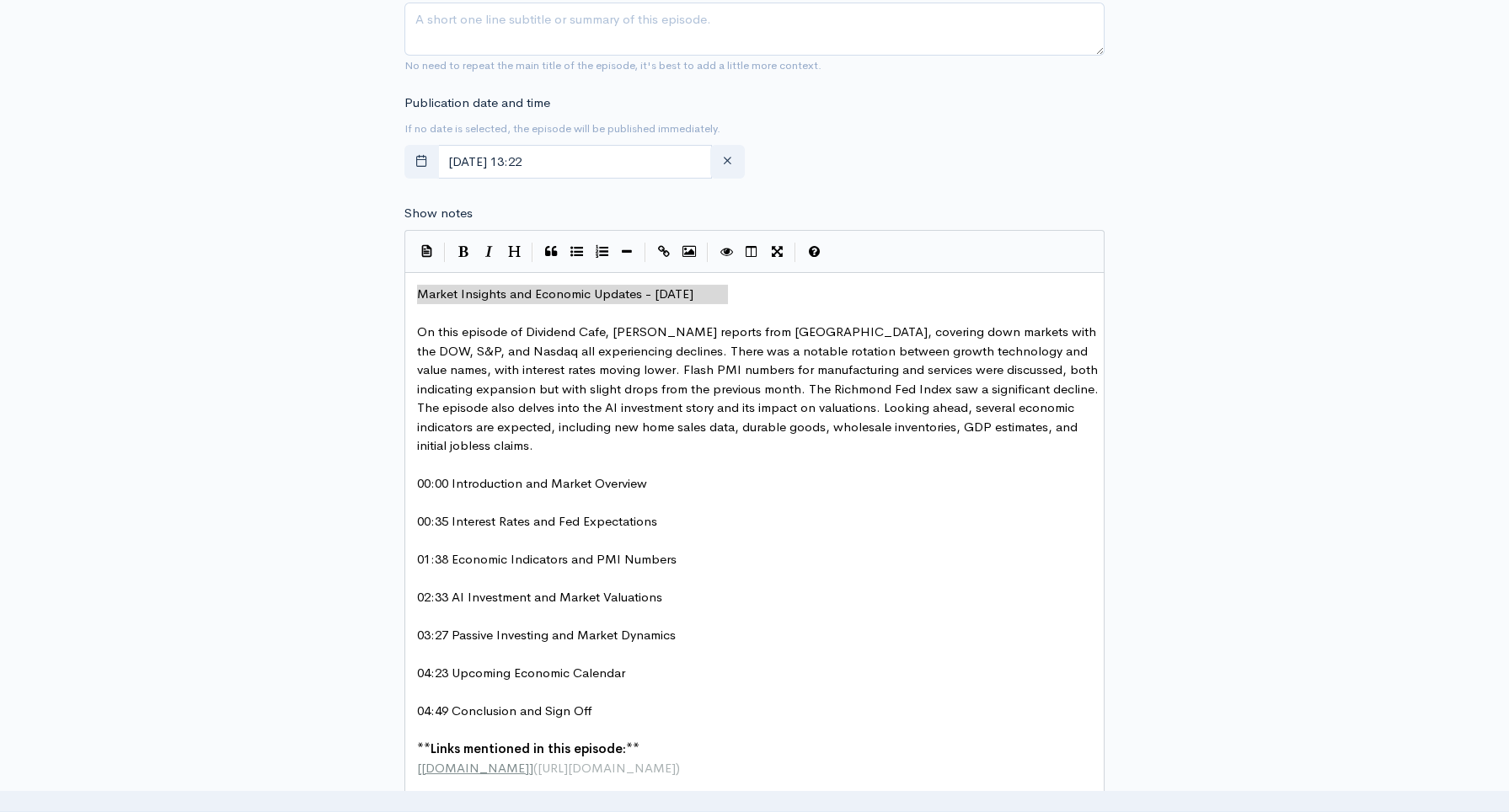
drag, startPoint x: 783, startPoint y: 297, endPoint x: 404, endPoint y: 297, distance: 379.0
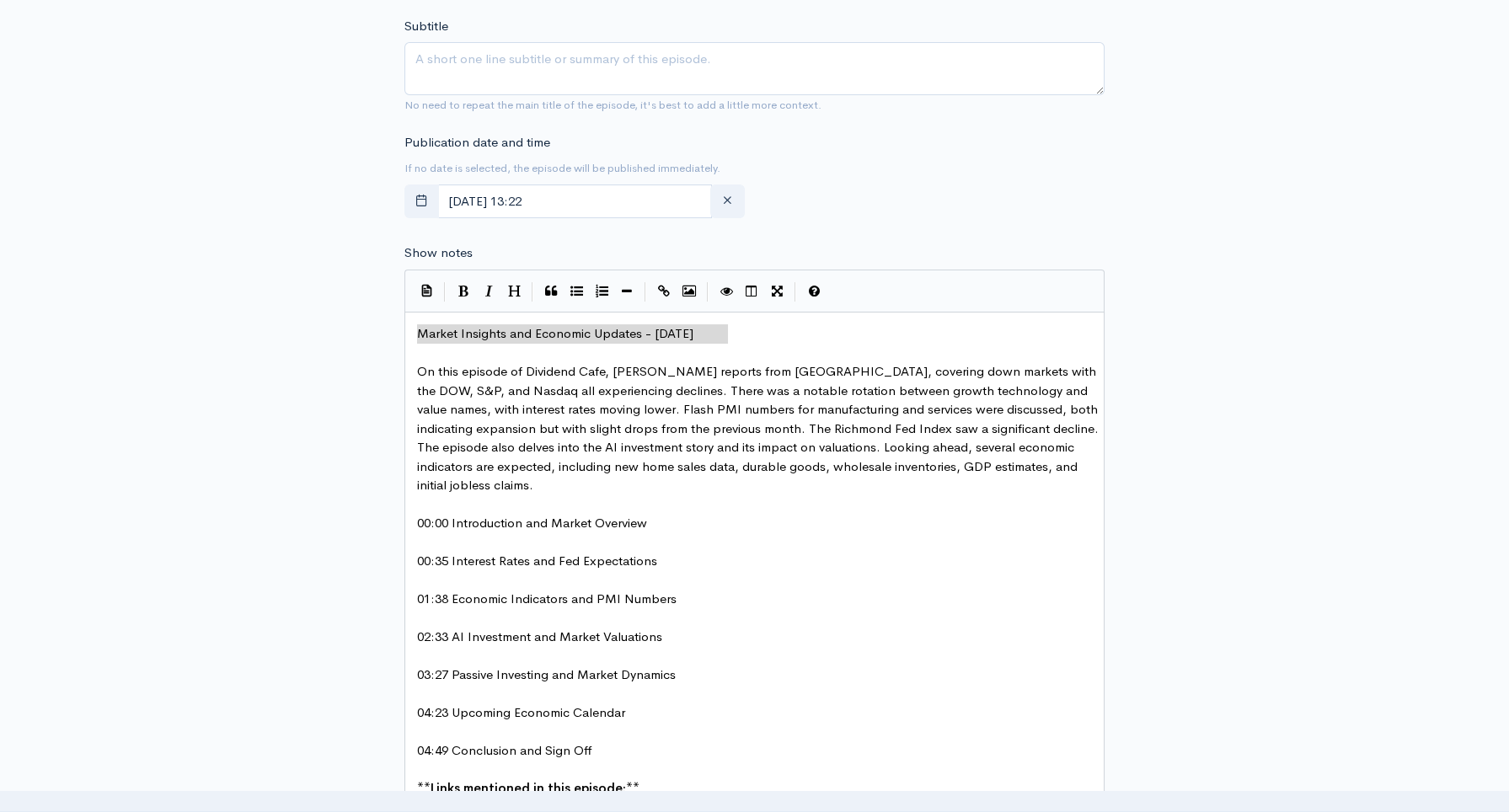
scroll to position [666, 0]
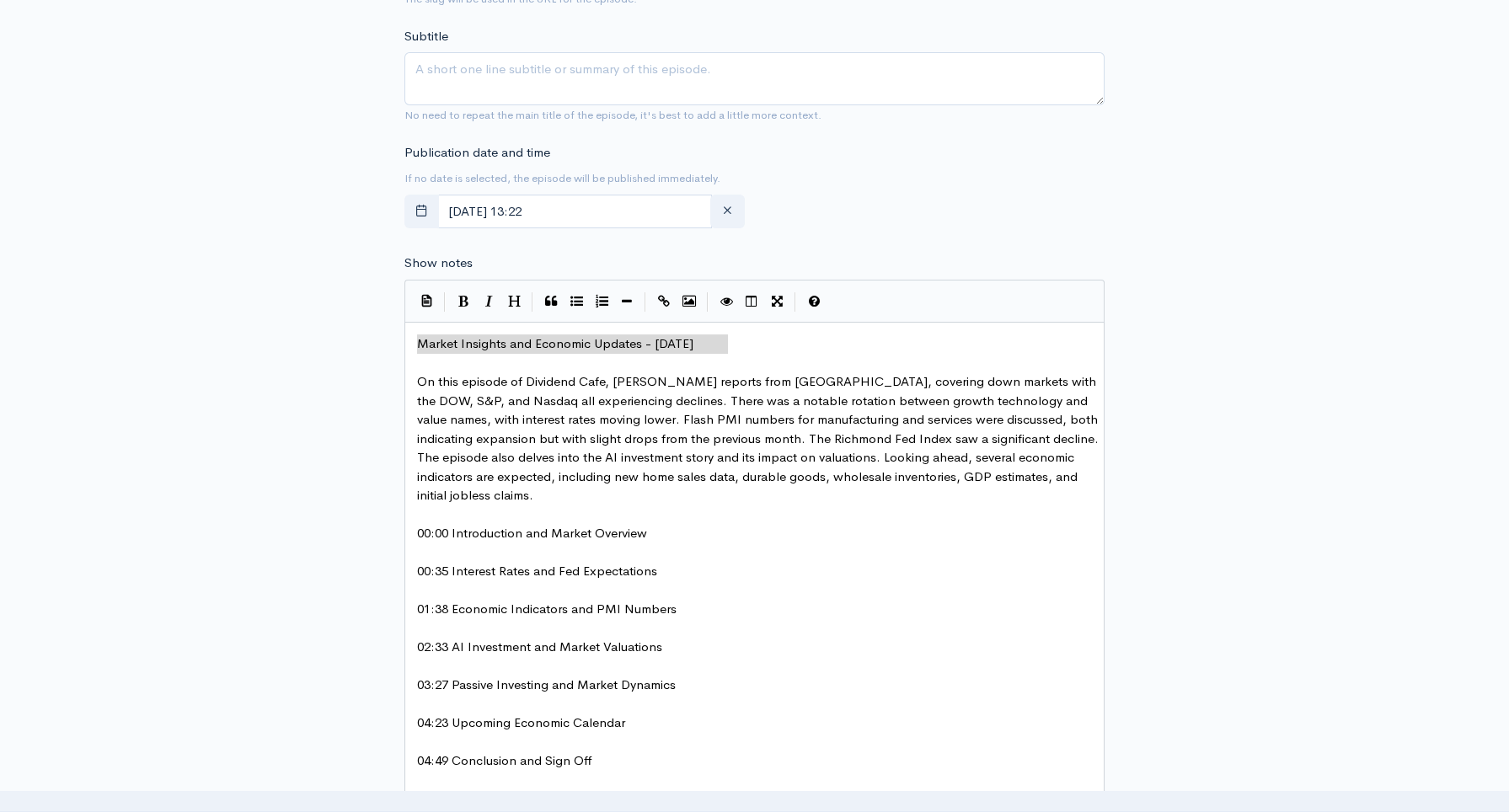
type textarea "Market Insights and Economic Updates - Sep 23, 2023"
click at [572, 60] on textarea "Subtitle" at bounding box center [754, 79] width 700 height 53
paste textarea "Market Insights and Economic Updates - Sep 23, 2023"
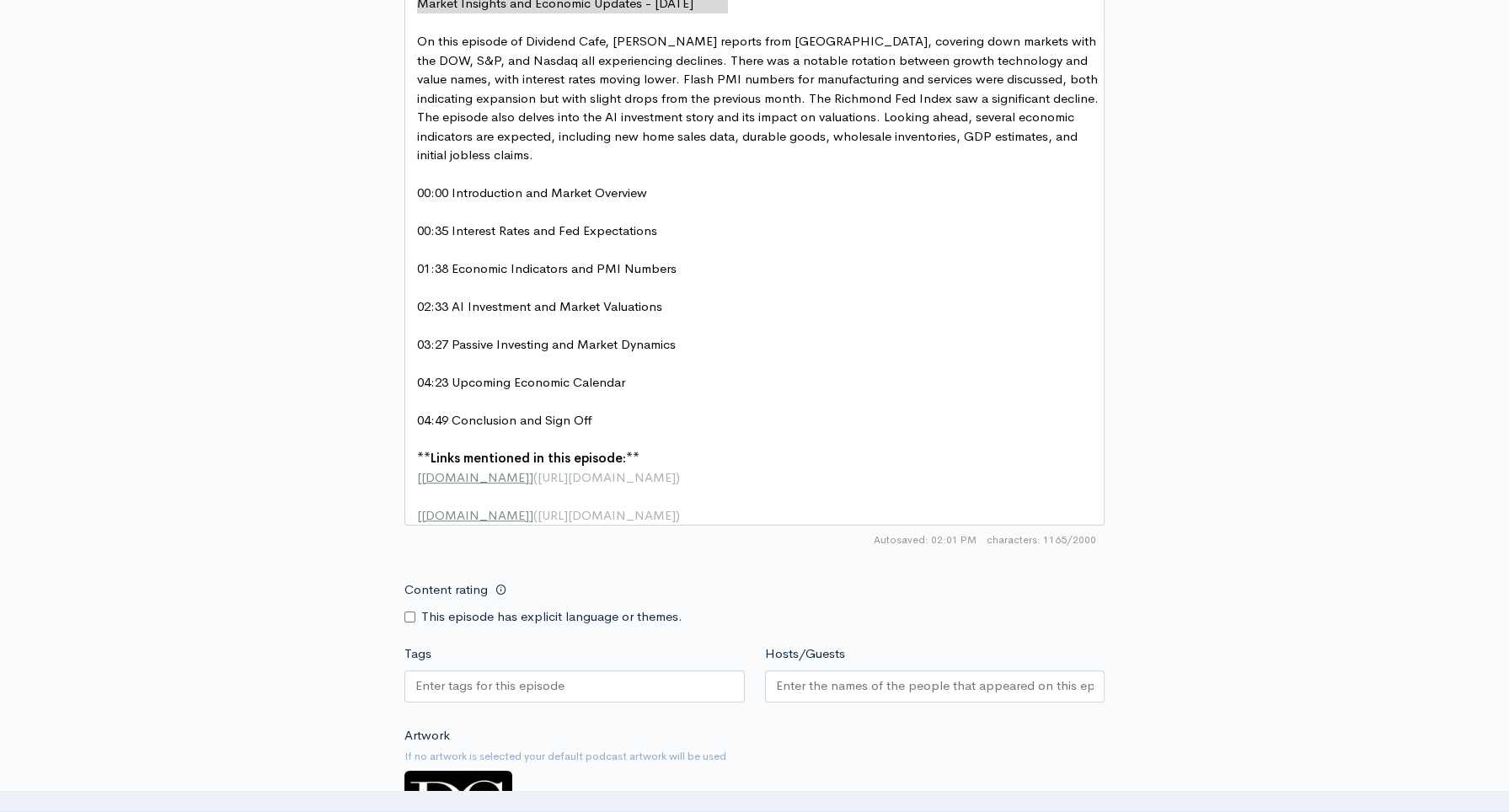
scroll to position [1084, 0]
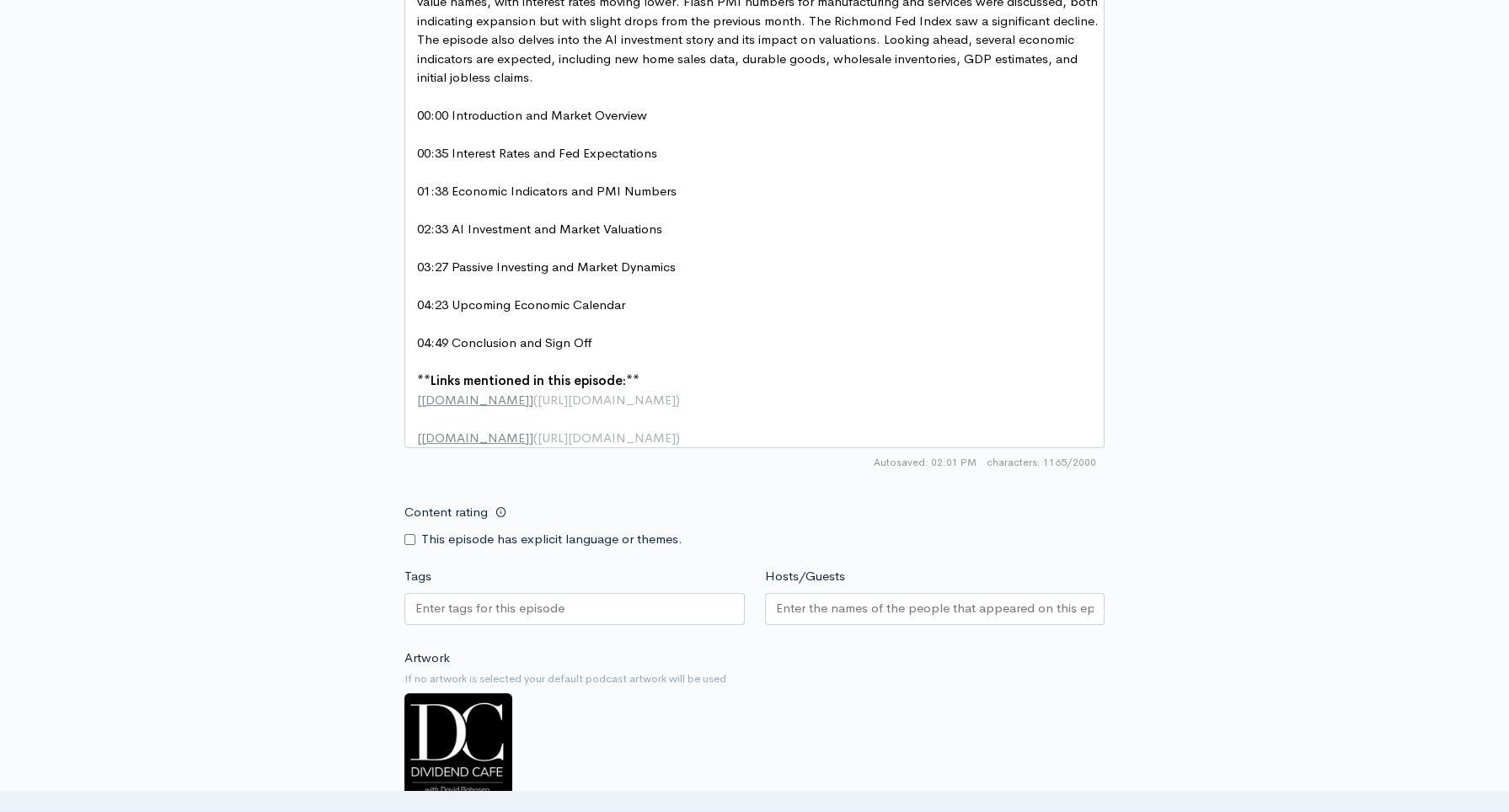
type textarea "Market Insights and Economic Updates - Sep 23, 2023"
click at [964, 615] on input "Hosts/Guests" at bounding box center [935, 609] width 319 height 20
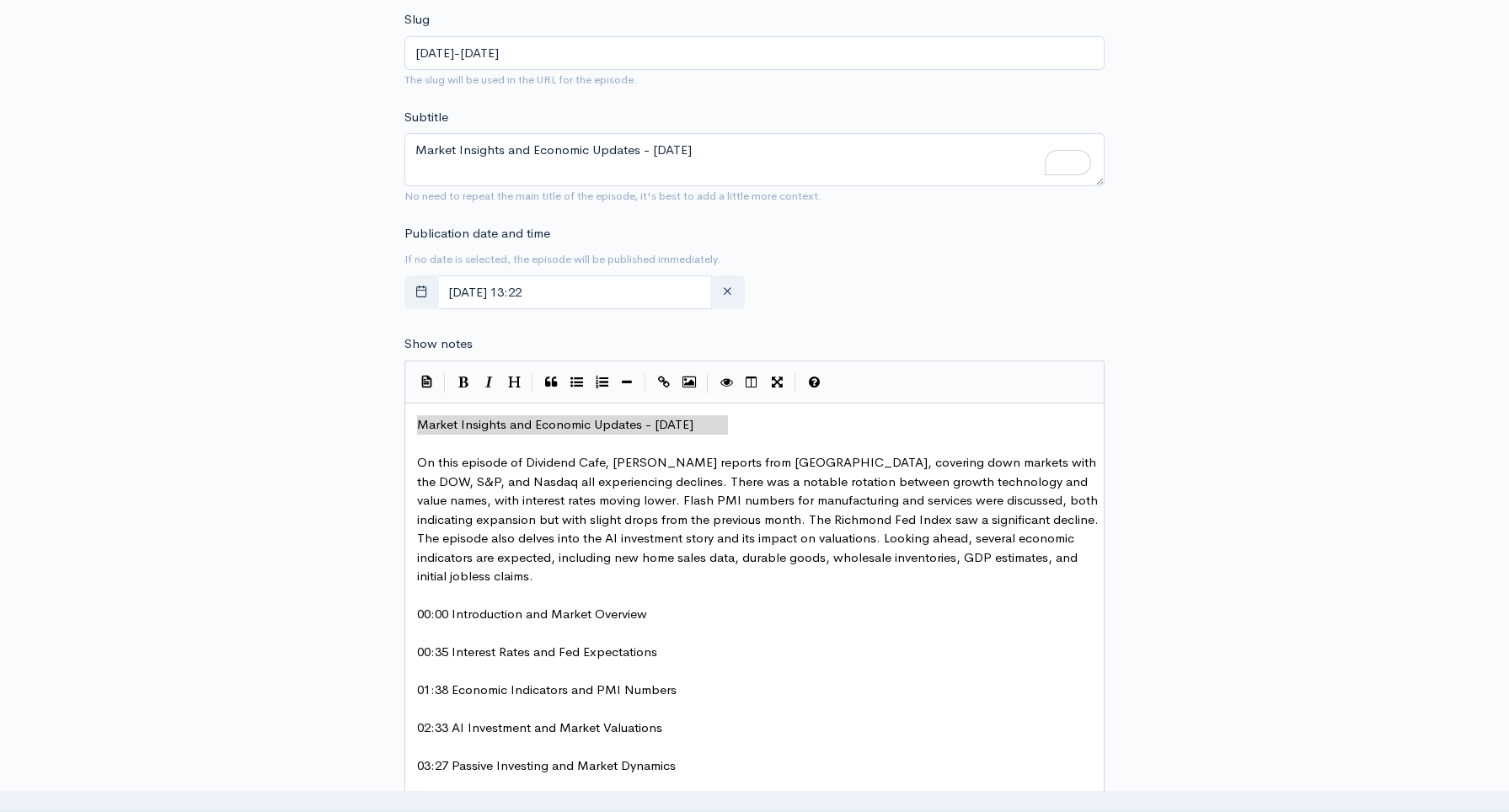
scroll to position [576, 0]
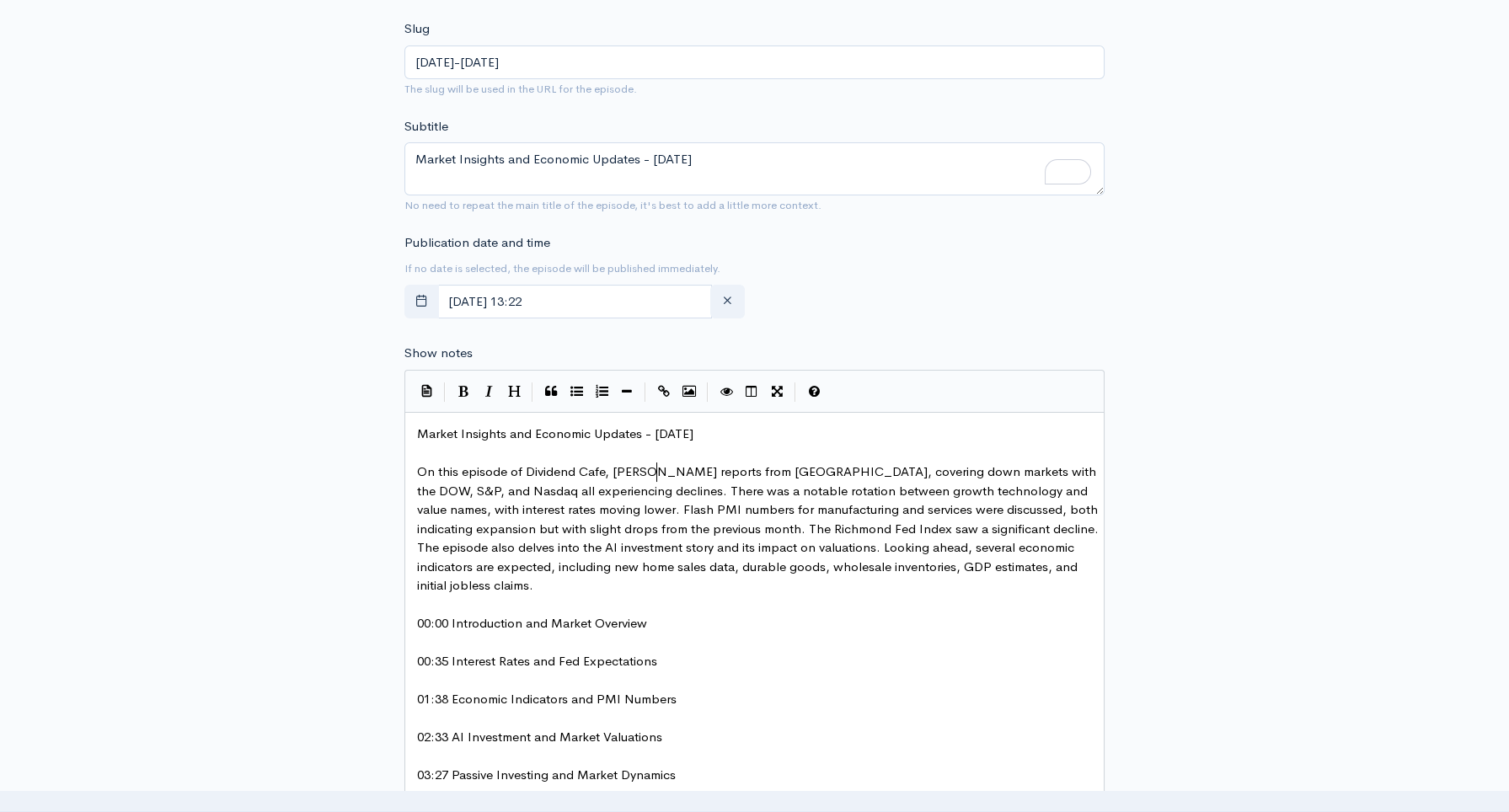
click at [654, 472] on span "On this episode of Dividend Cafe, Brian Sitel reports from Newport Beach, cover…" at bounding box center [760, 528] width 685 height 130
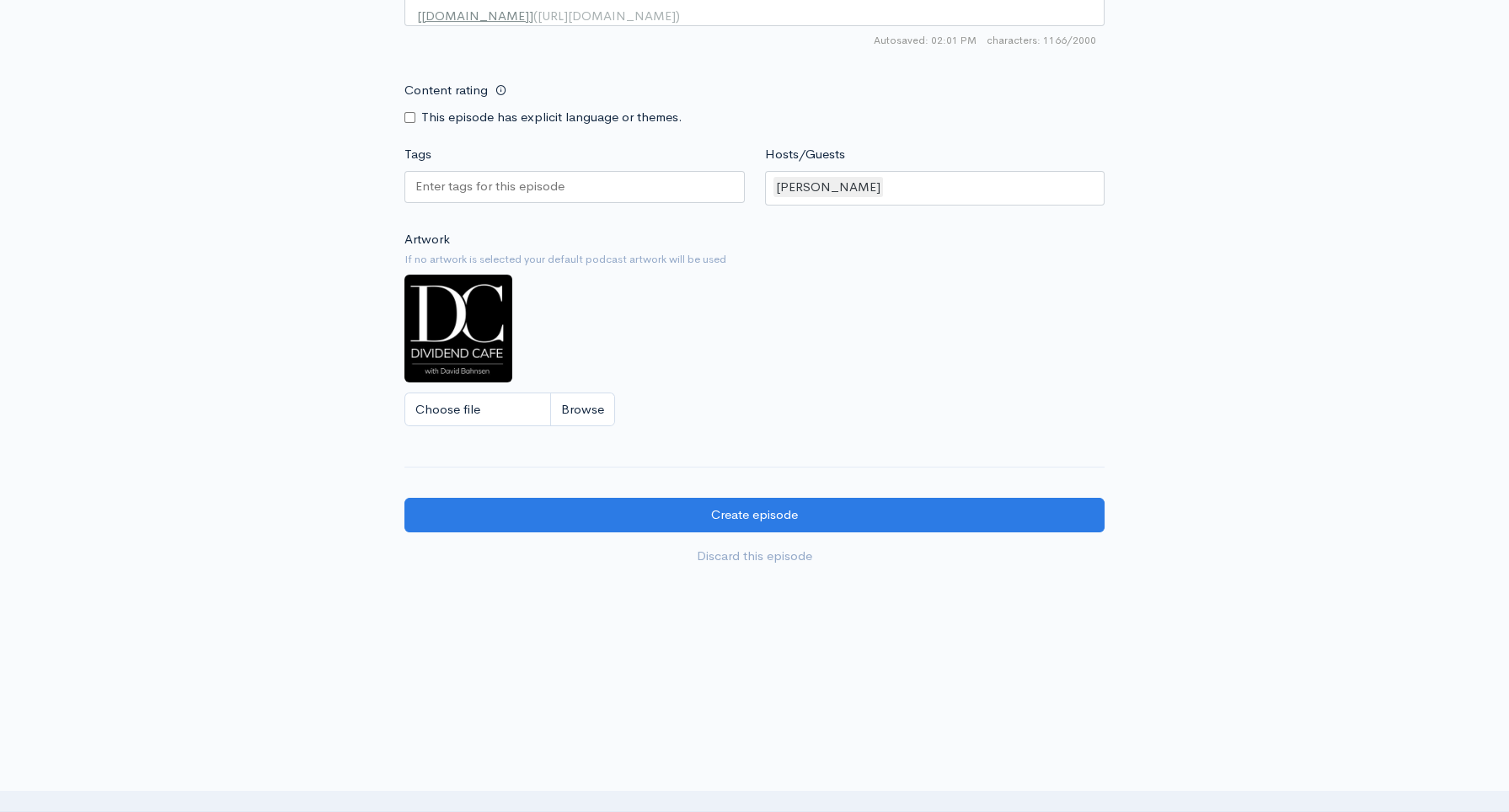
scroll to position [1515, 0]
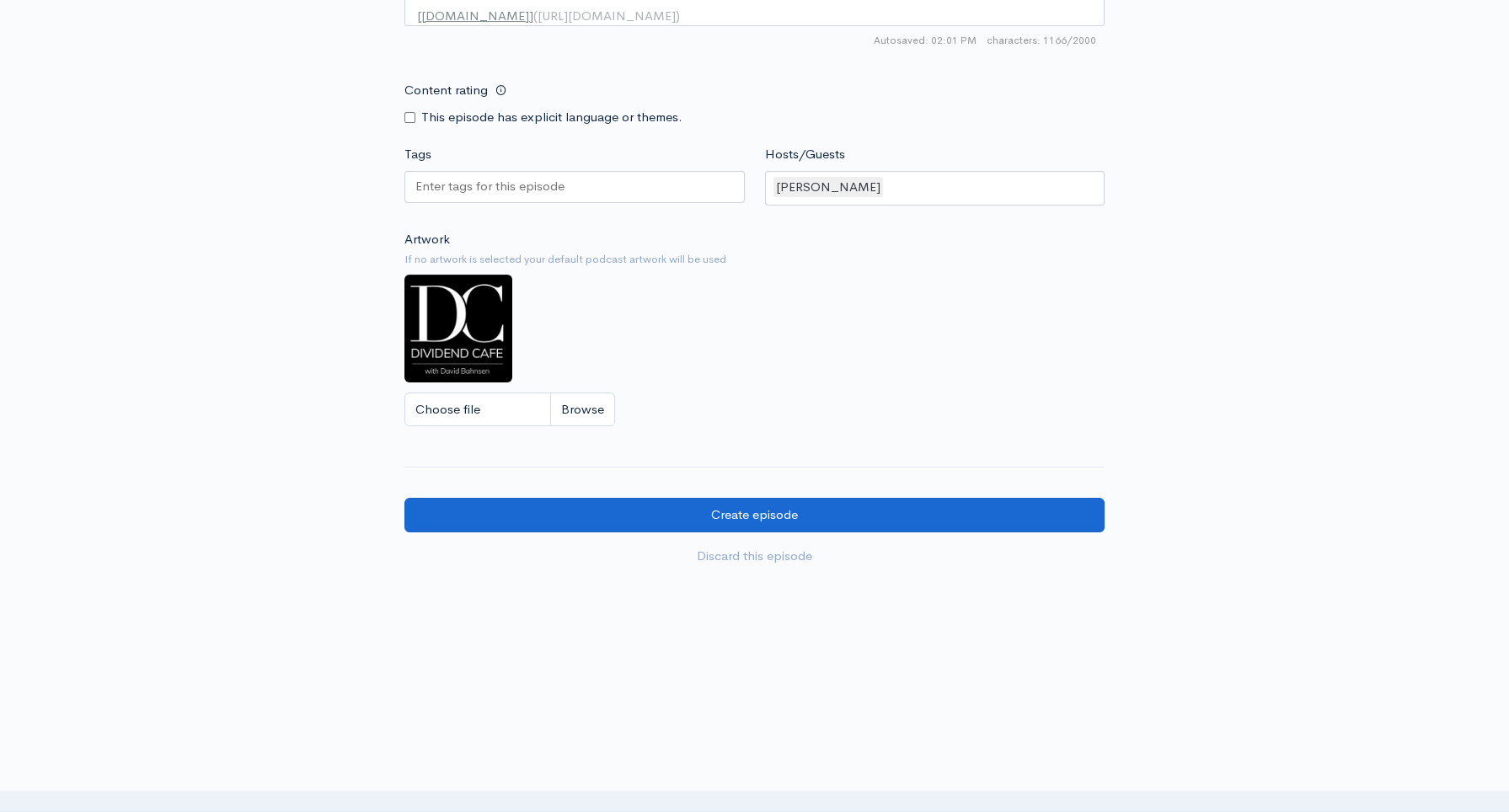
type textarea "zy"
click at [821, 516] on input "Create episode" at bounding box center [754, 515] width 700 height 34
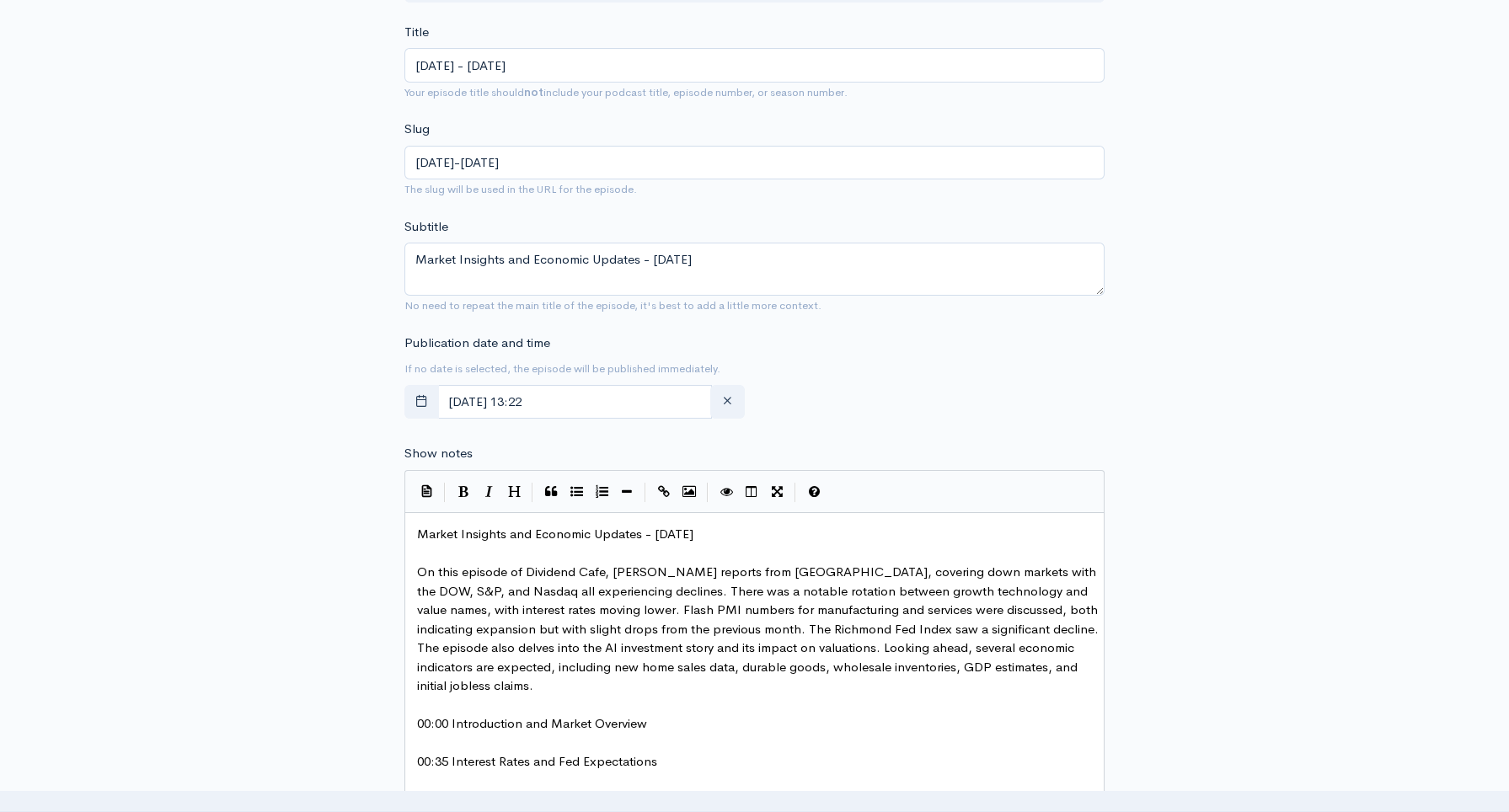
scroll to position [398, 0]
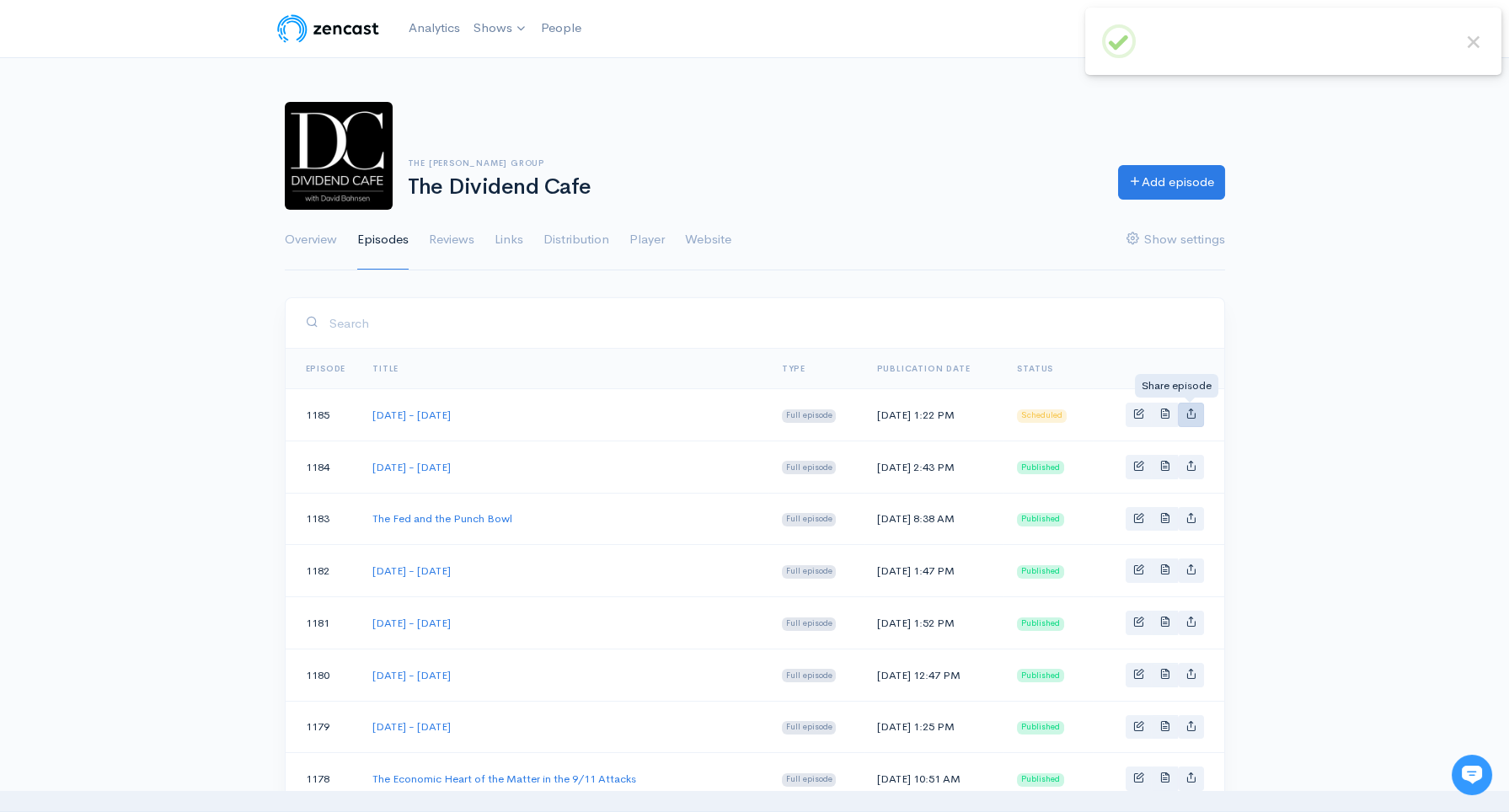
click at [1190, 419] on link "Basic example" at bounding box center [1190, 415] width 26 height 24
type input "[URL][DOMAIN_NAME][DATE][DATE]"
type input "[URL][DOMAIN_NAME][DOMAIN_NAME]"
type input "<iframe src='[URL][DOMAIN_NAME]' width='100%' height='190' frameborder='0' scro…"
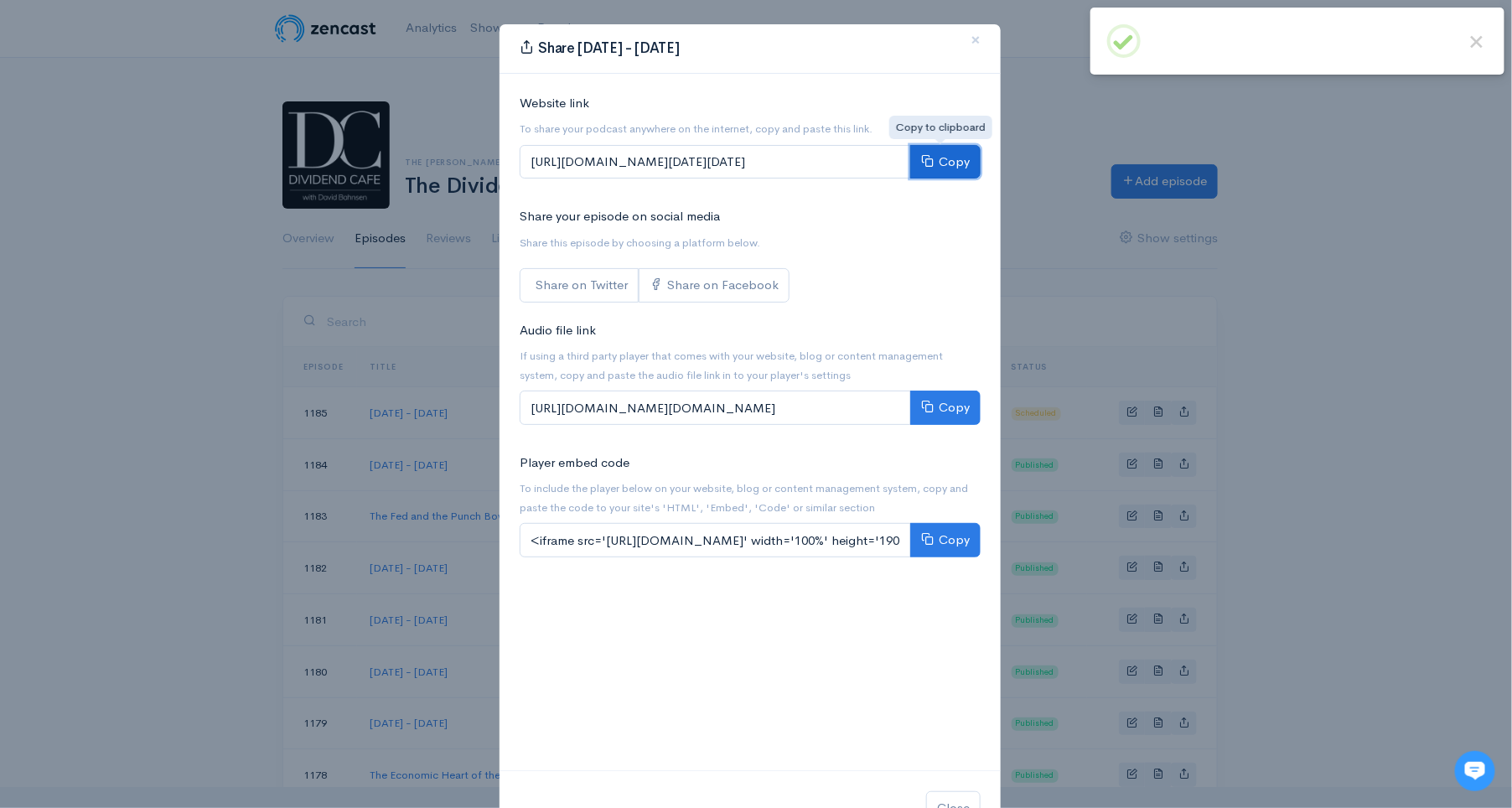
click at [950, 162] on button "Copy" at bounding box center [945, 162] width 70 height 34
